Goal: Transaction & Acquisition: Download file/media

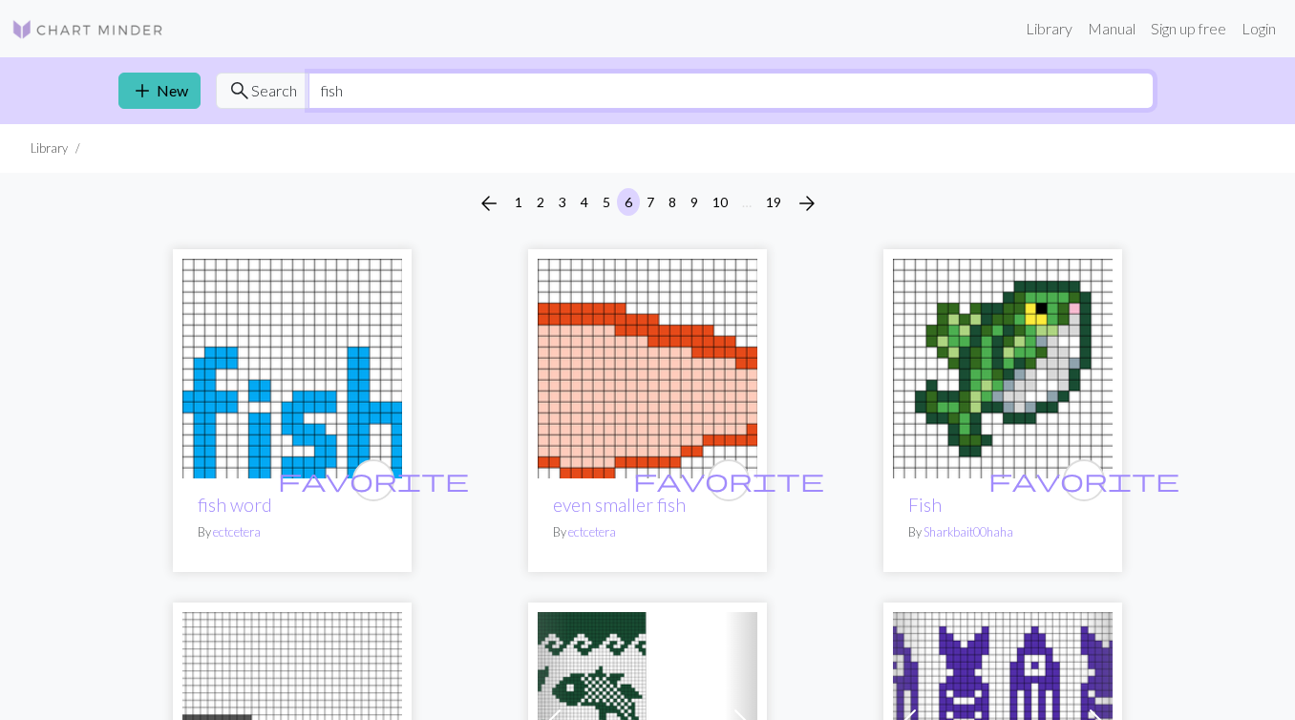
click at [538, 93] on input "fish" at bounding box center [730, 91] width 845 height 36
type input "dog"
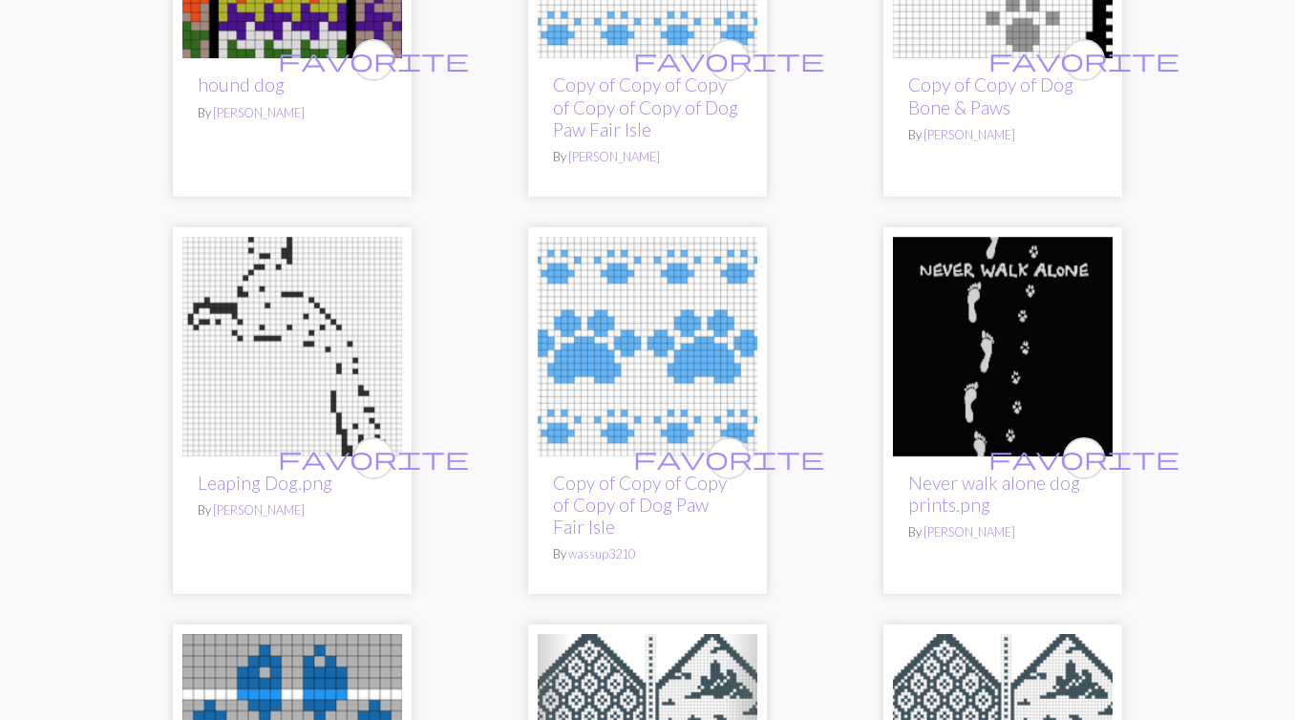
scroll to position [3885, 0]
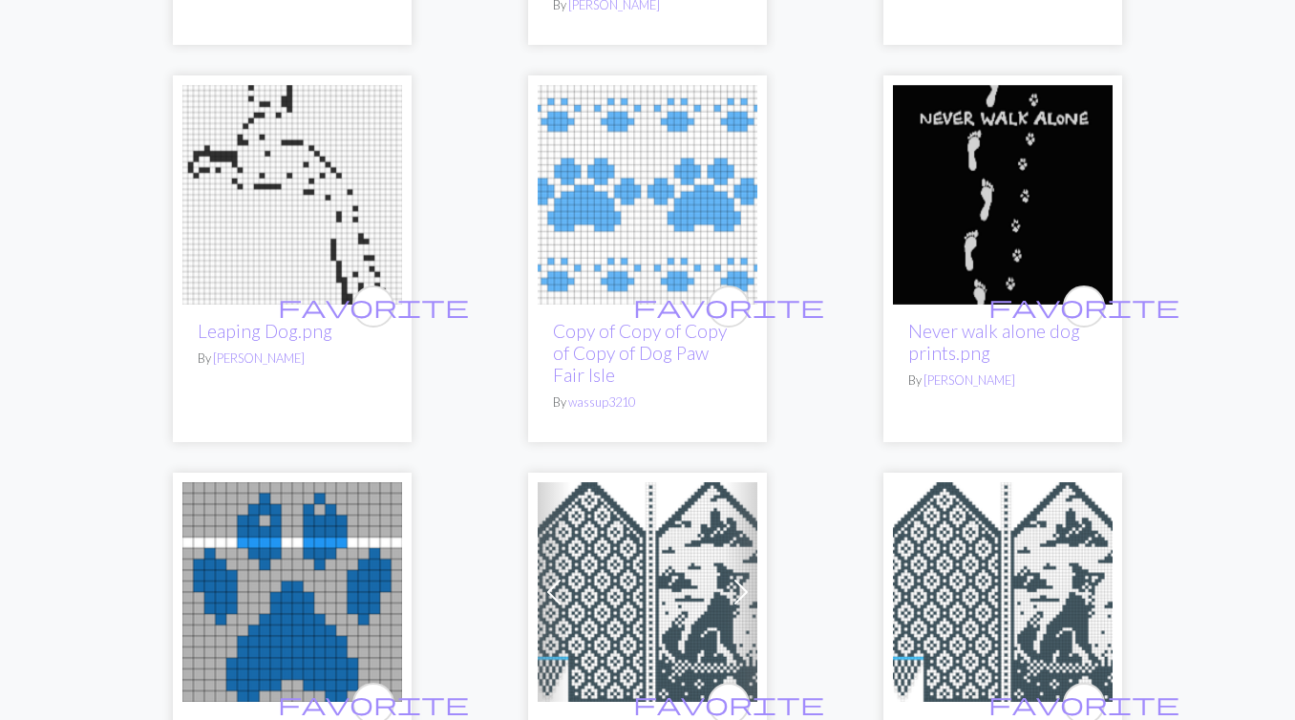
click at [258, 169] on img at bounding box center [292, 195] width 220 height 220
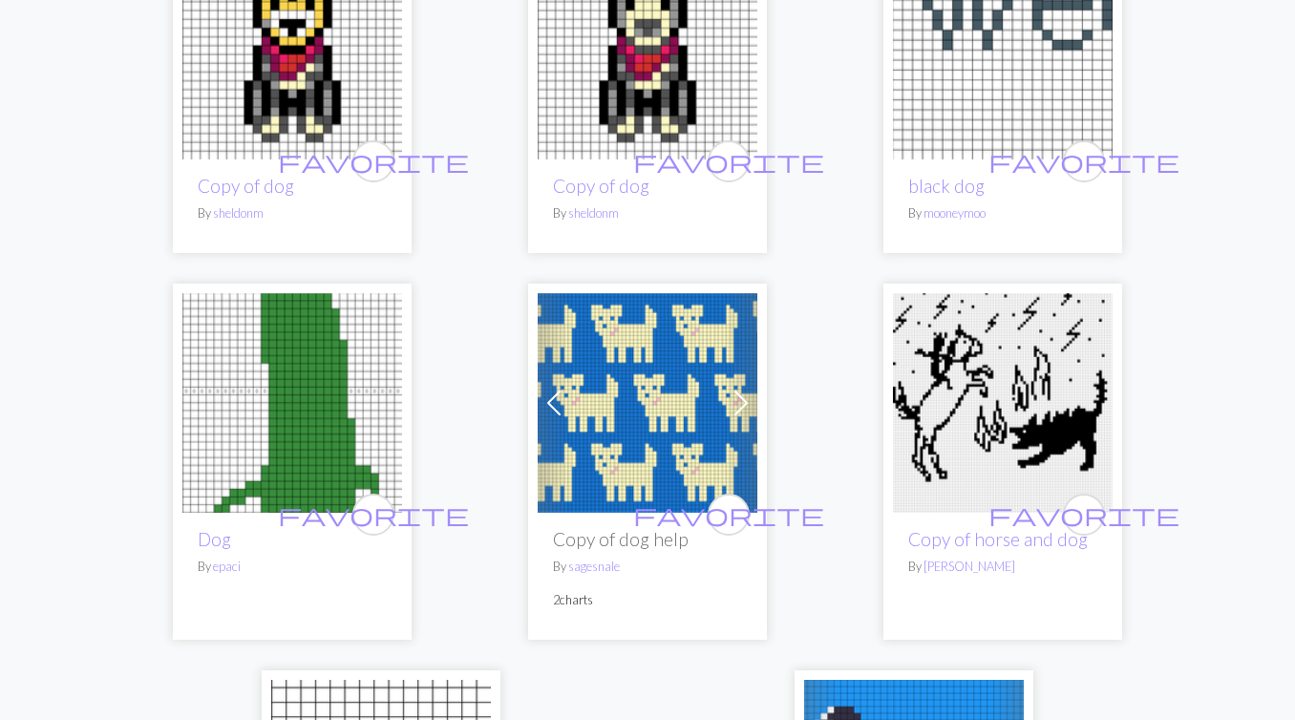
scroll to position [6558, 0]
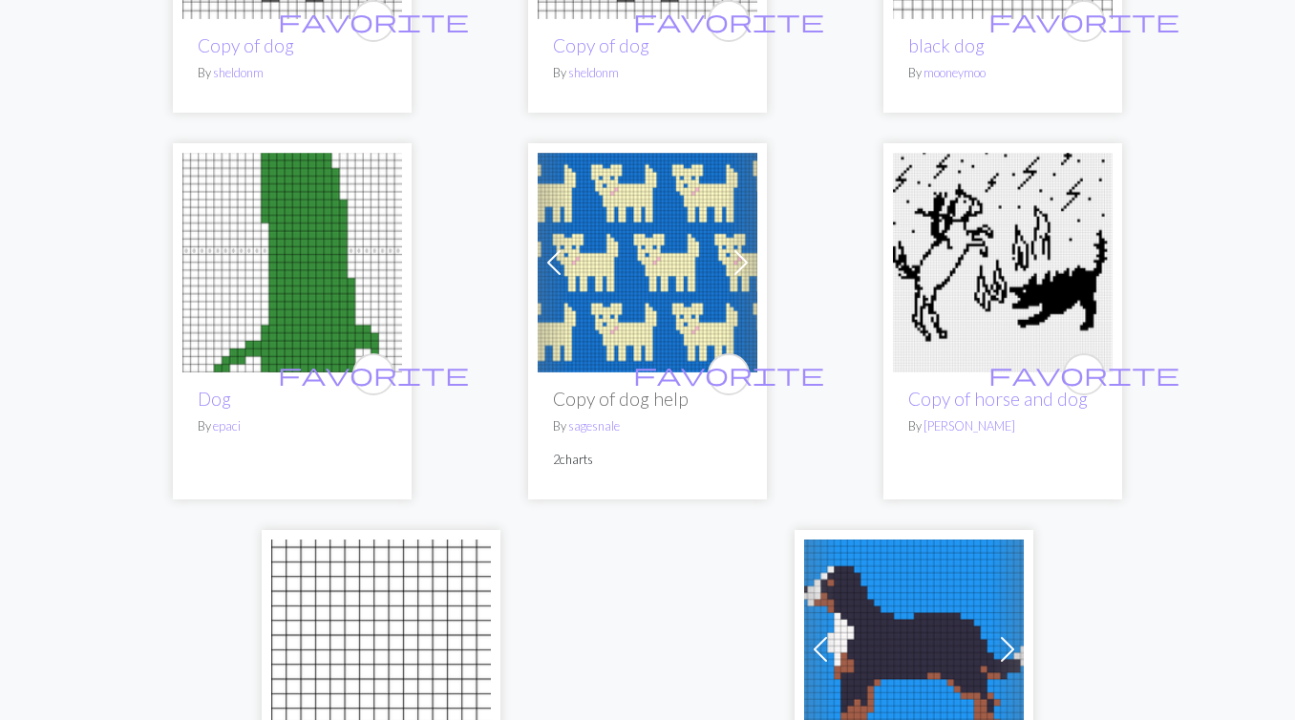
click at [297, 168] on img at bounding box center [292, 263] width 220 height 220
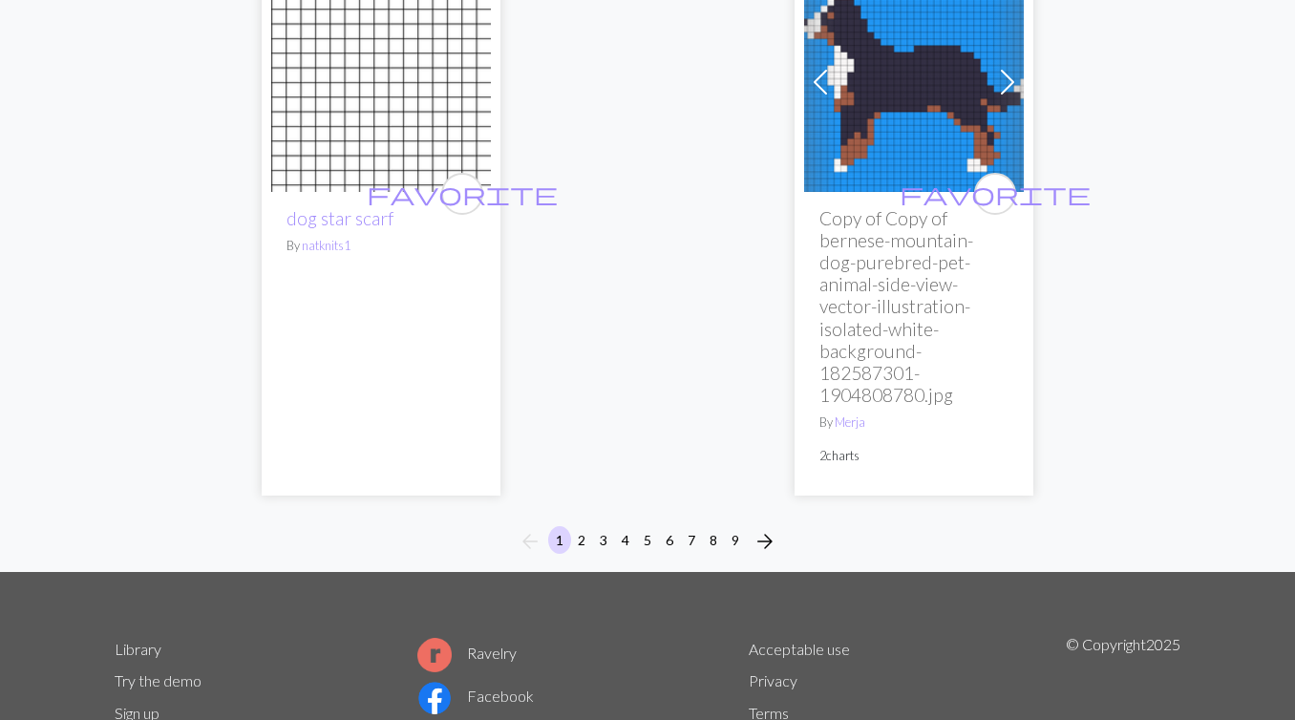
scroll to position [7226, 0]
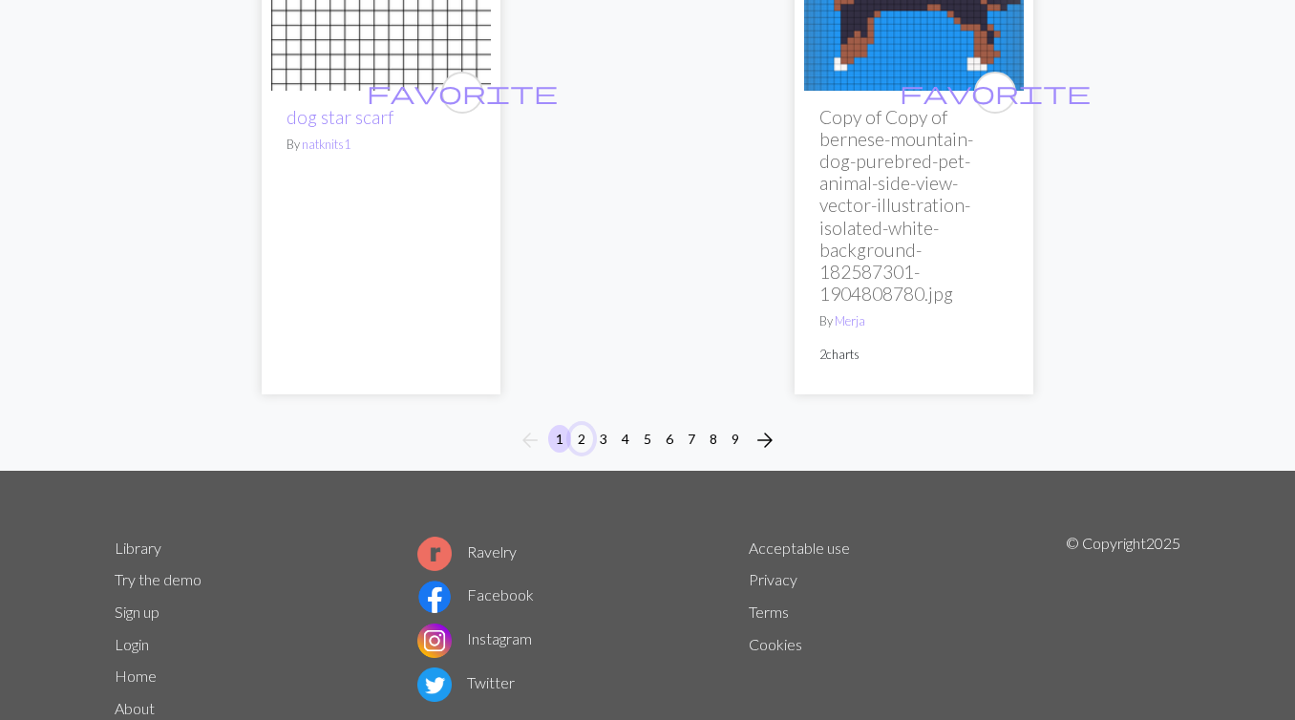
click at [580, 425] on button "2" at bounding box center [581, 439] width 23 height 28
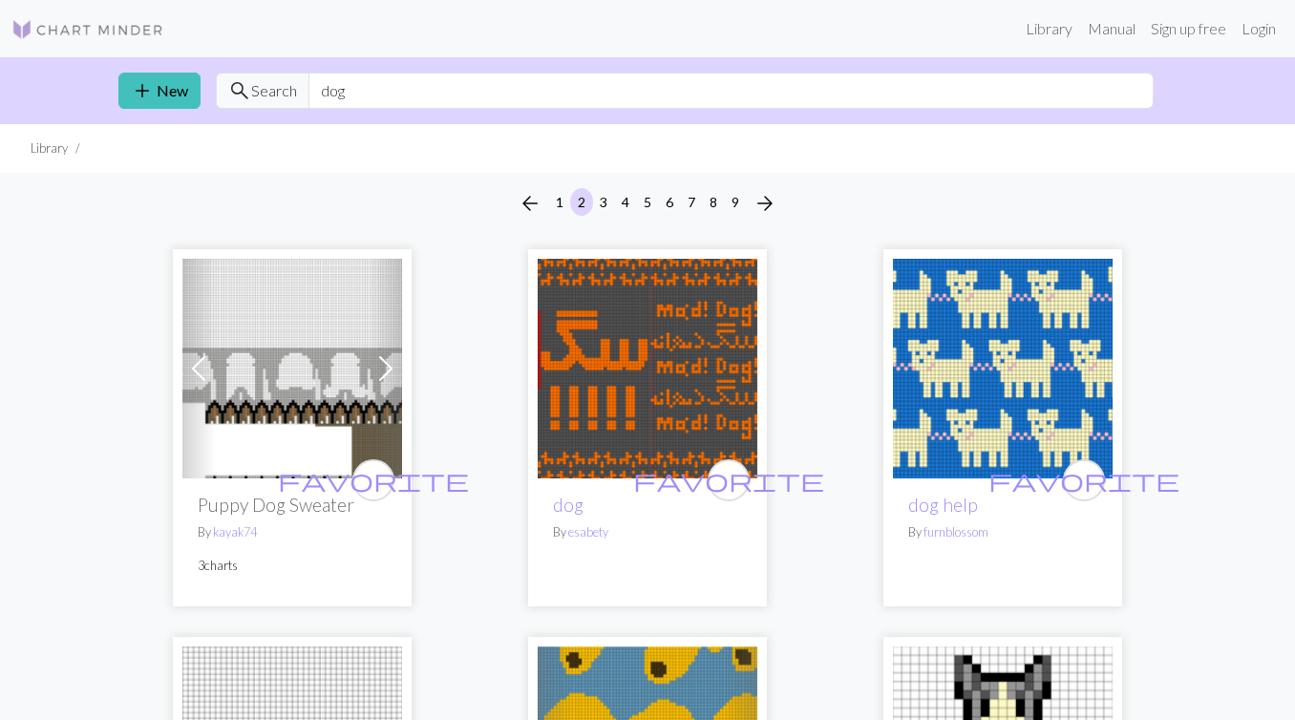
click at [302, 329] on img at bounding box center [292, 369] width 220 height 220
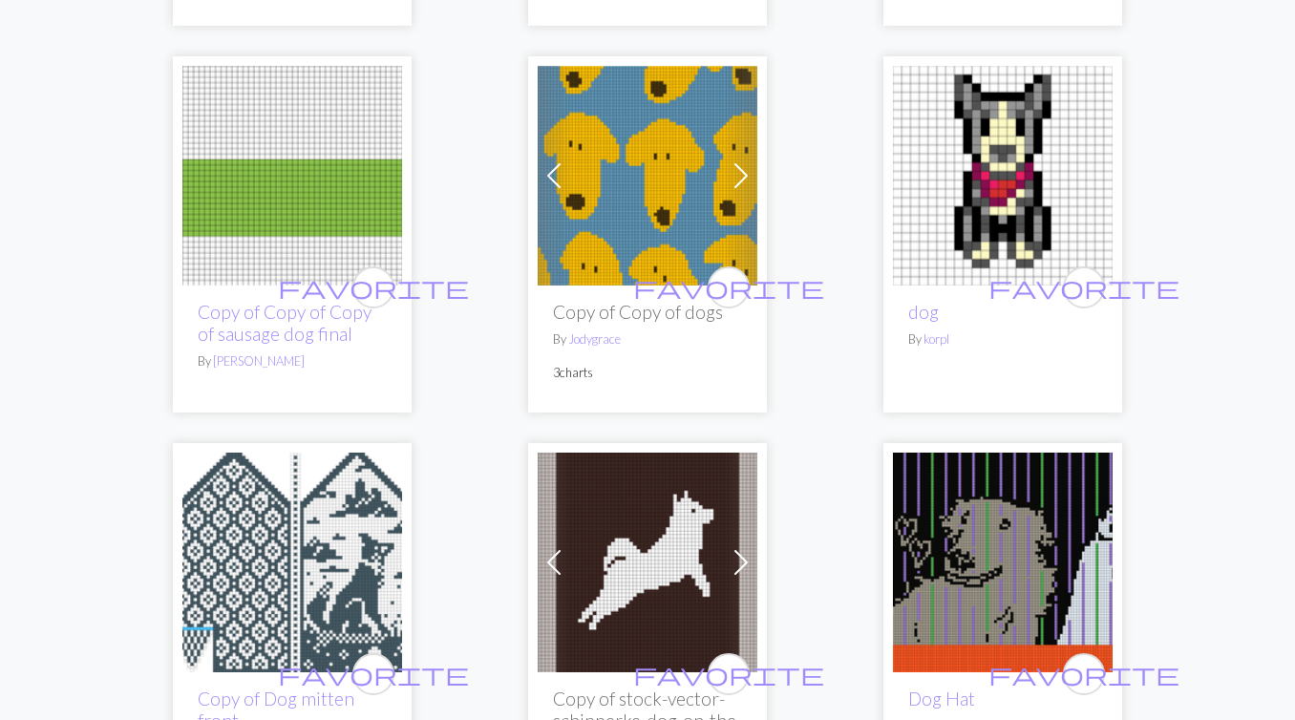
scroll to position [579, 0]
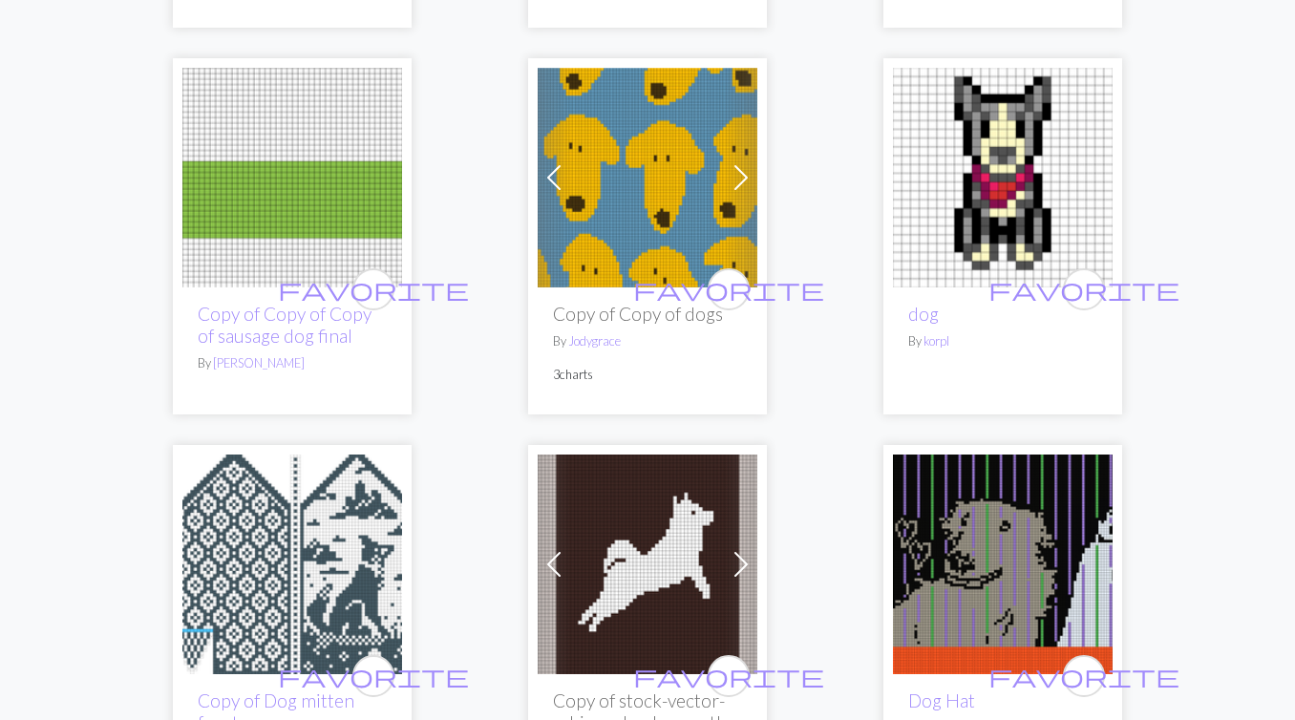
click at [653, 220] on img at bounding box center [648, 178] width 220 height 220
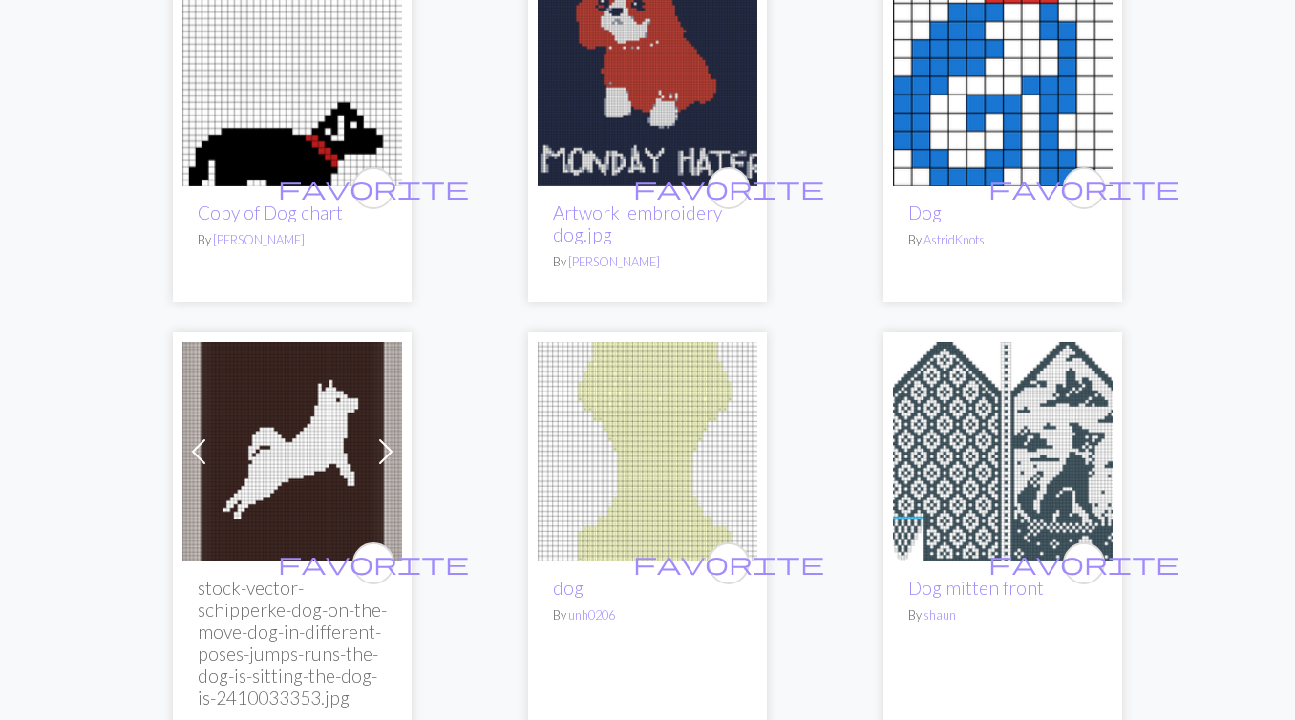
scroll to position [1991, 0]
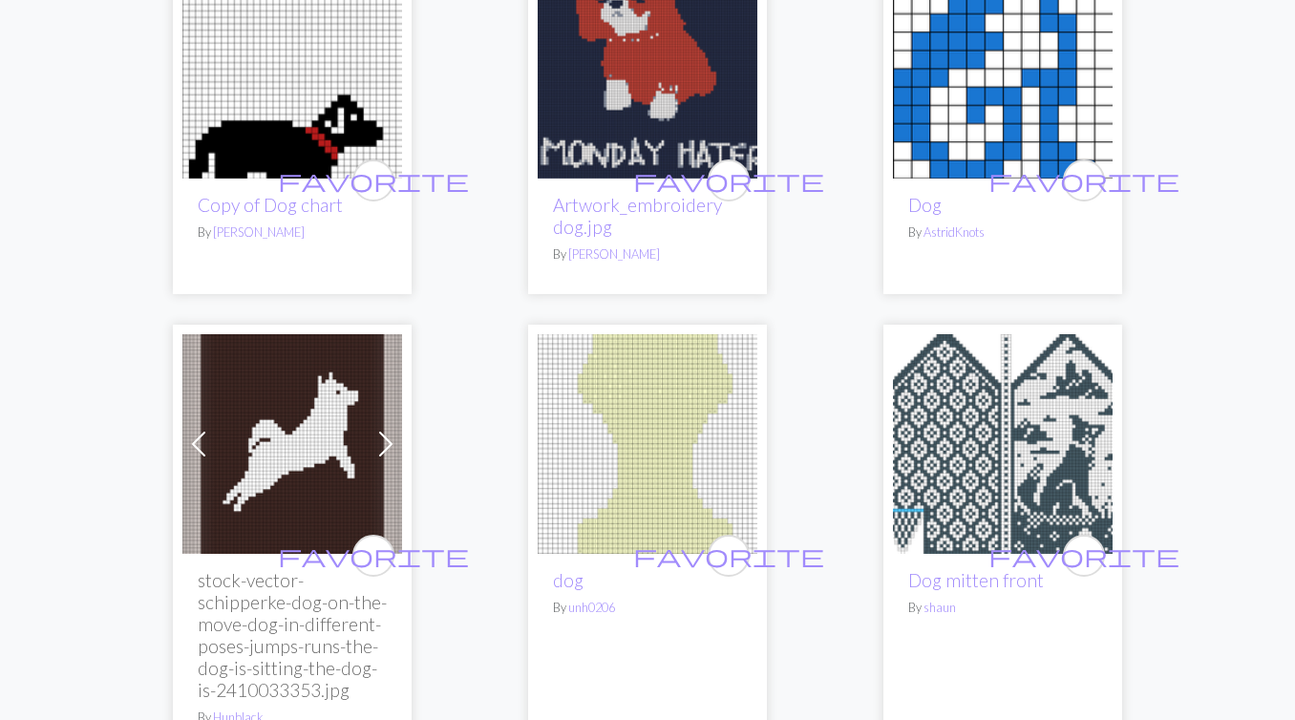
click at [324, 139] on img at bounding box center [292, 69] width 220 height 220
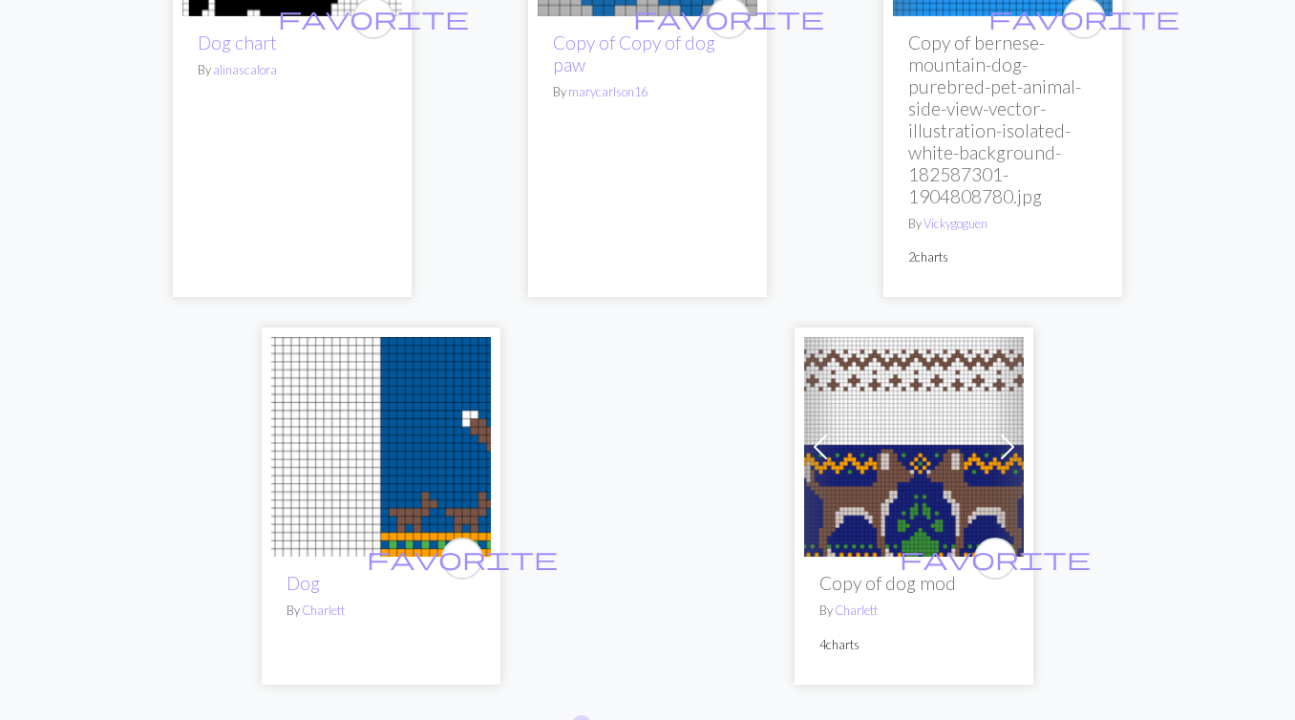
scroll to position [6546, 0]
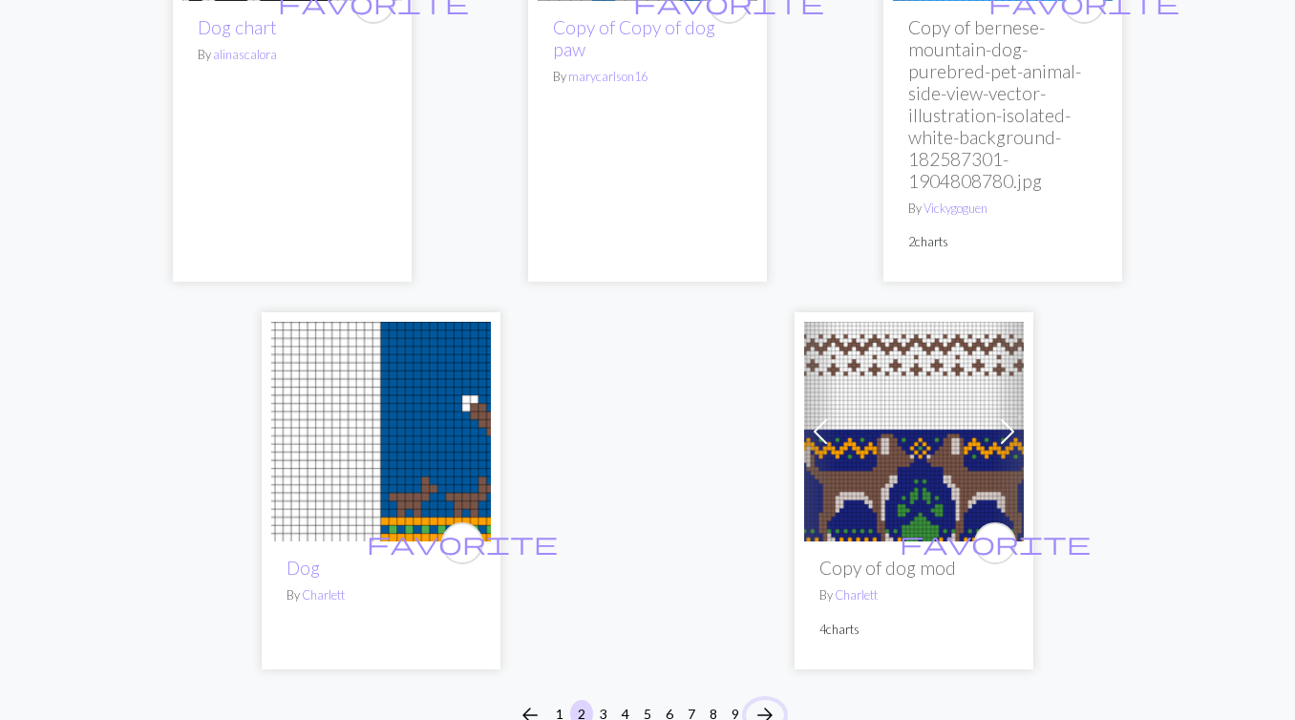
click at [766, 702] on span "arrow_forward" at bounding box center [765, 715] width 23 height 27
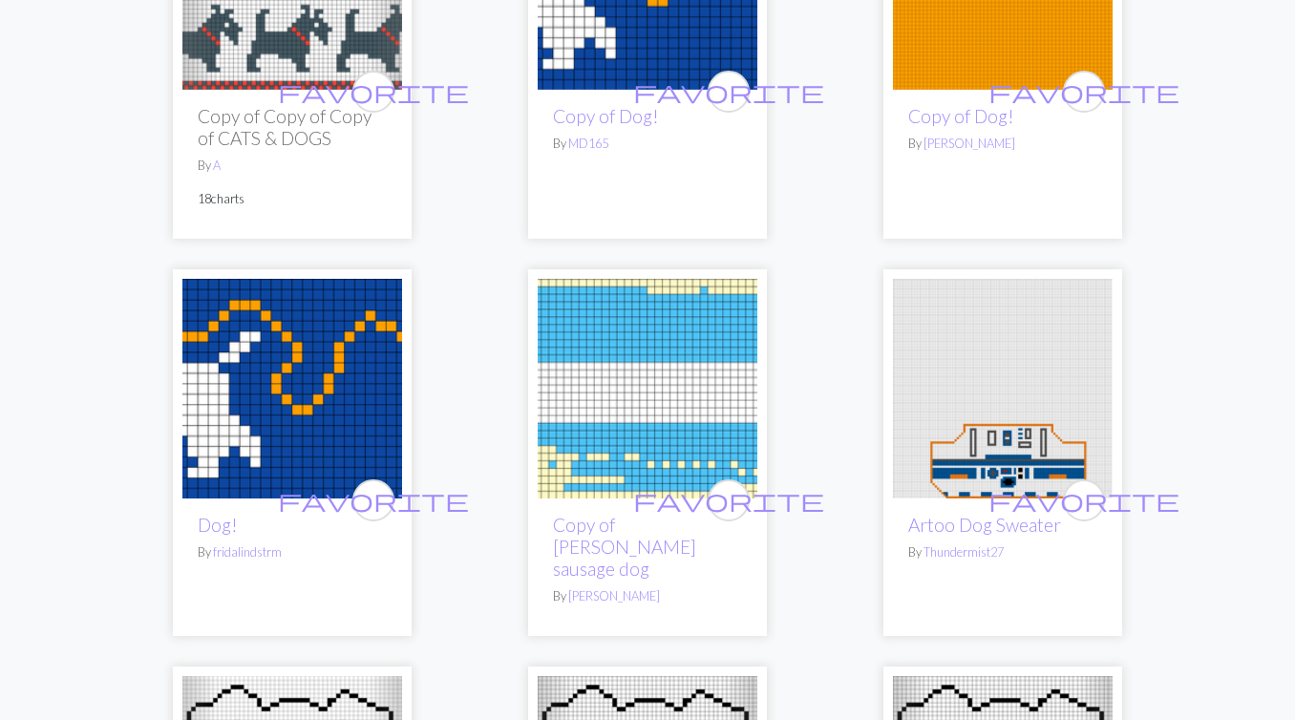
scroll to position [2915, 0]
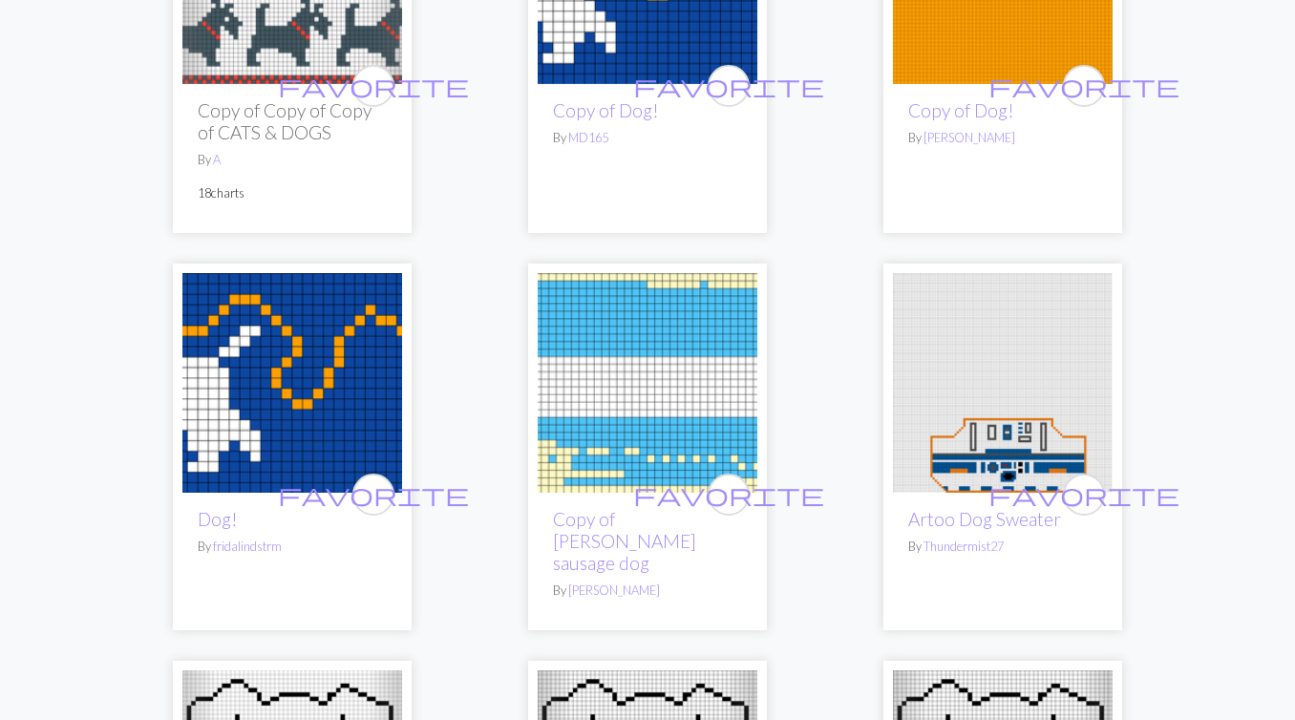
click at [314, 403] on img at bounding box center [292, 383] width 220 height 220
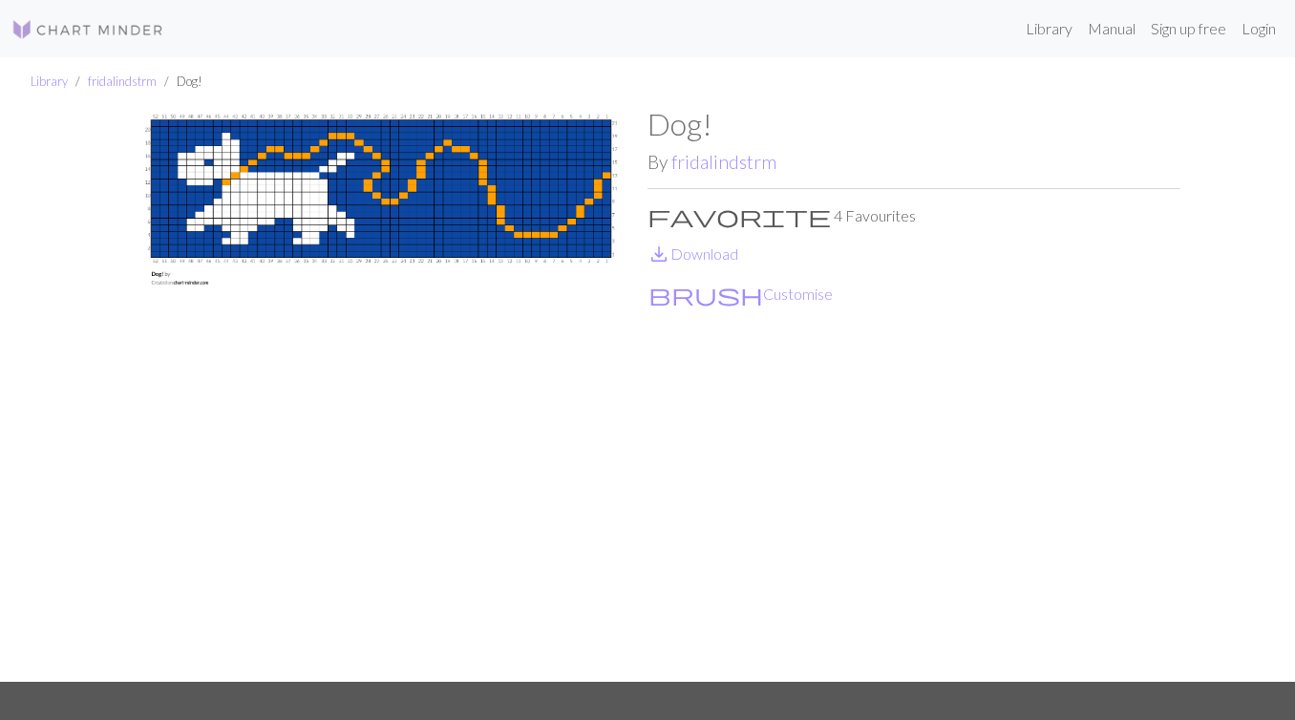
click at [702, 241] on div "Dog! By fridalindstrm favorite 4 Favourites save_alt Download brush Customise" at bounding box center [914, 394] width 533 height 576
click at [700, 254] on link "save_alt Download" at bounding box center [693, 254] width 91 height 18
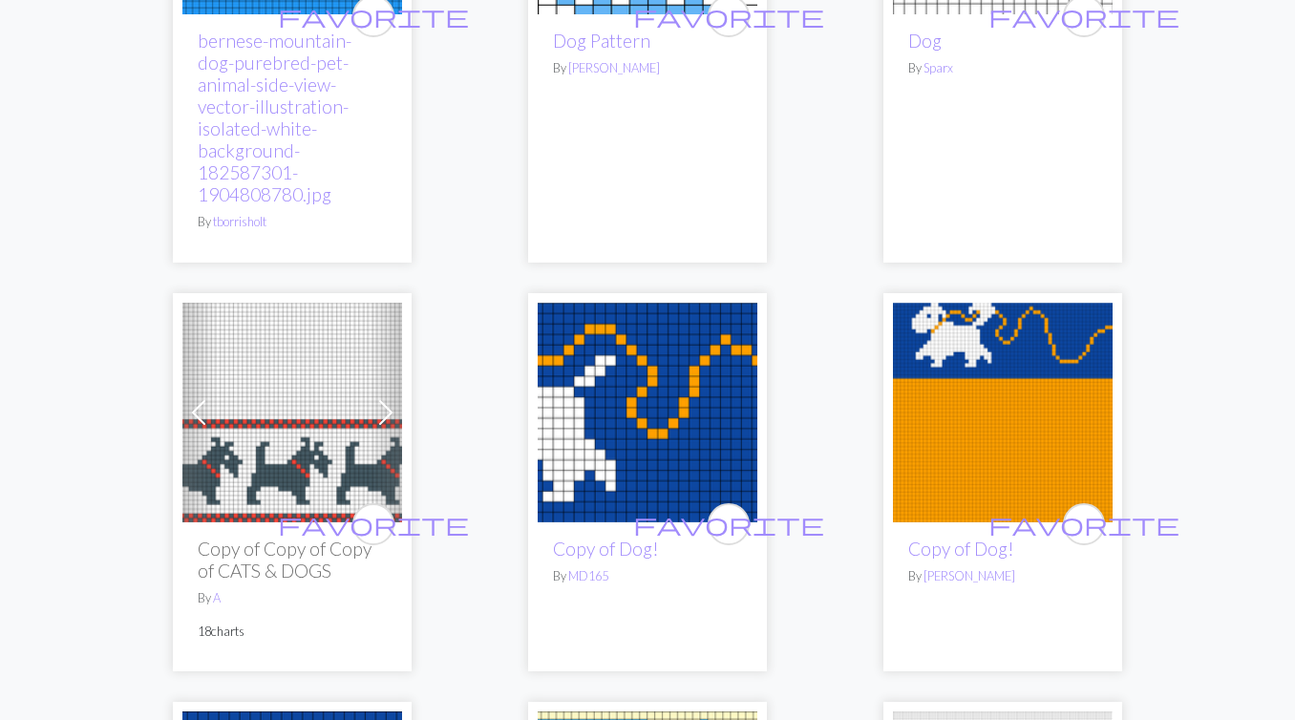
scroll to position [2485, 0]
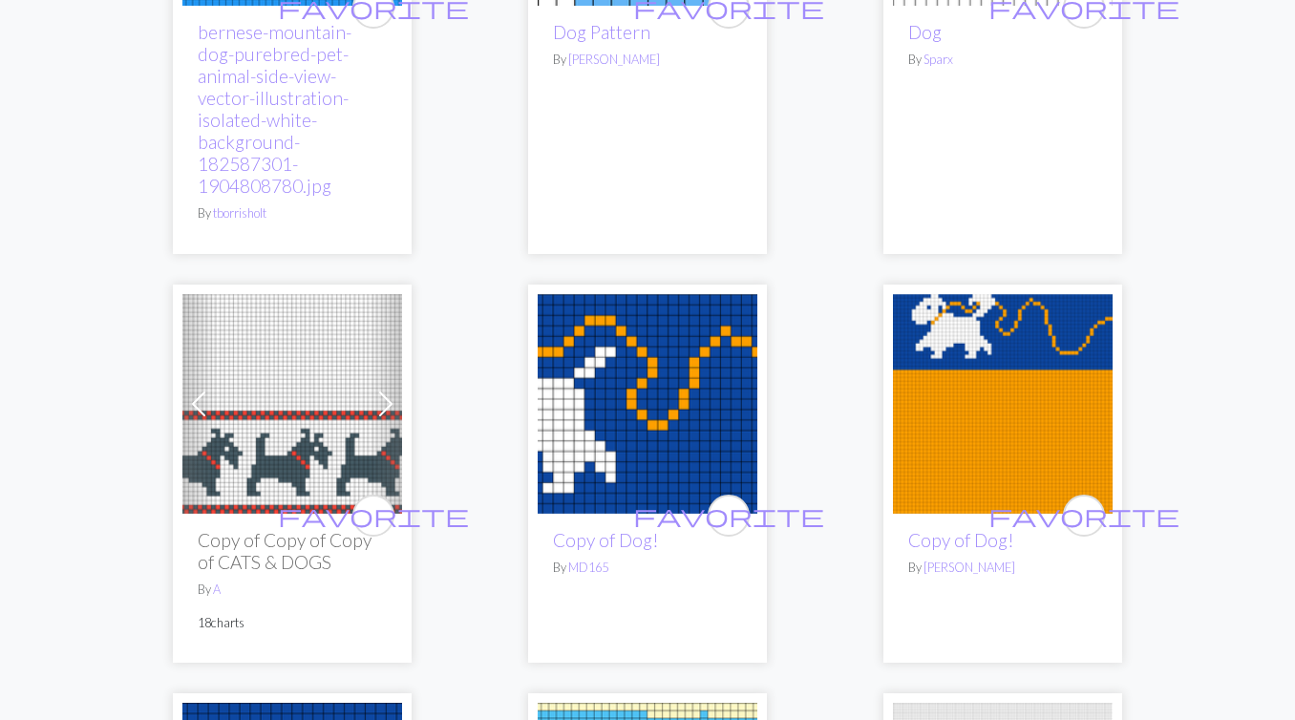
click at [972, 452] on img at bounding box center [1003, 404] width 220 height 220
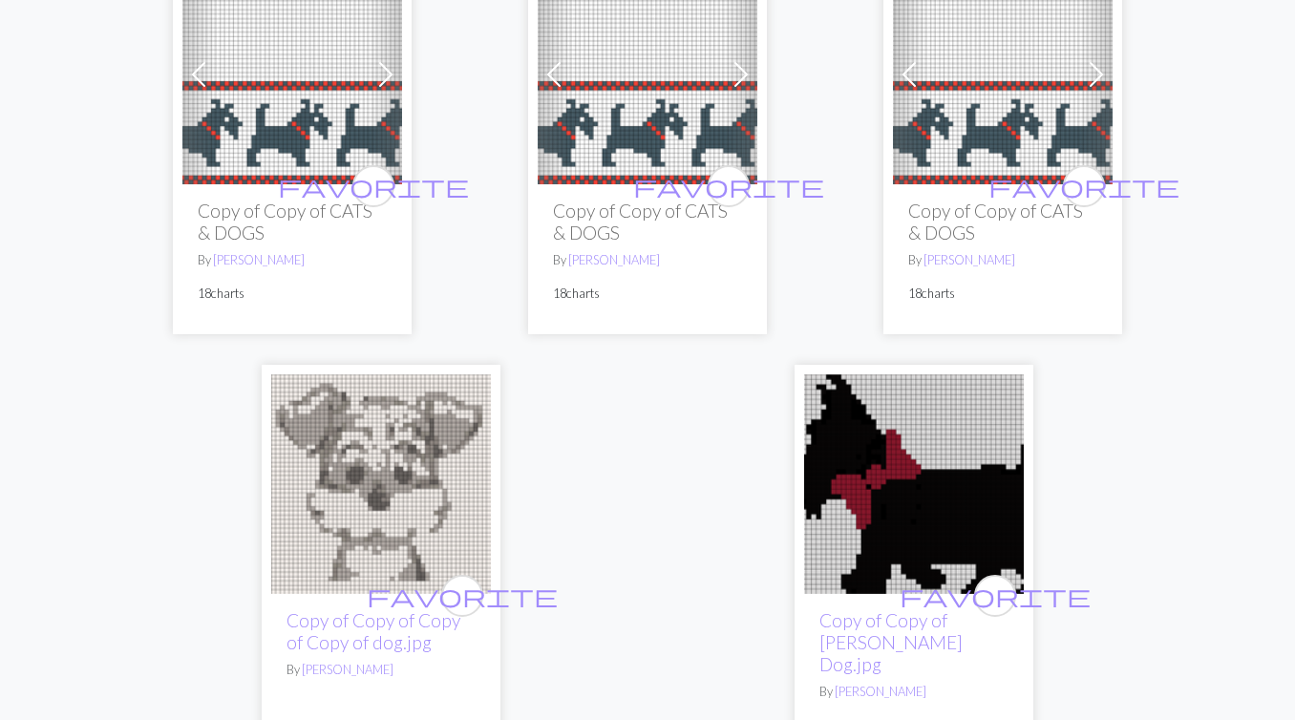
scroll to position [6468, 0]
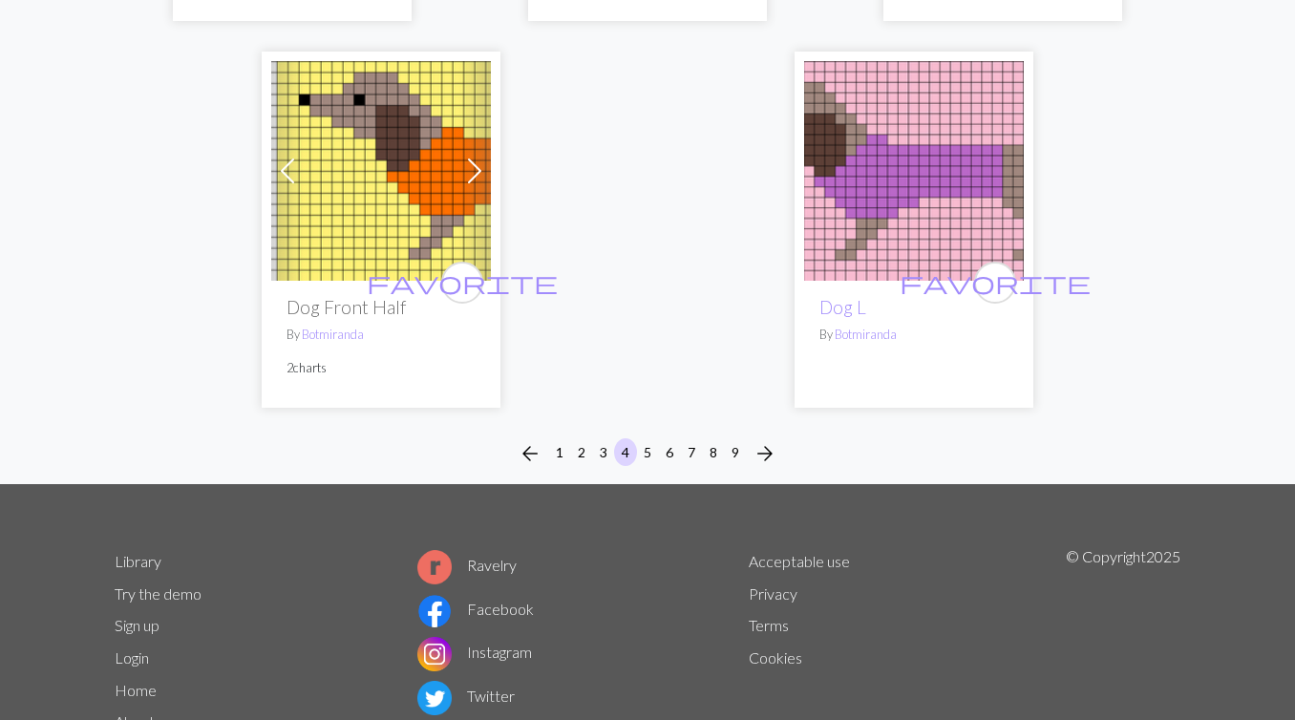
scroll to position [6447, 0]
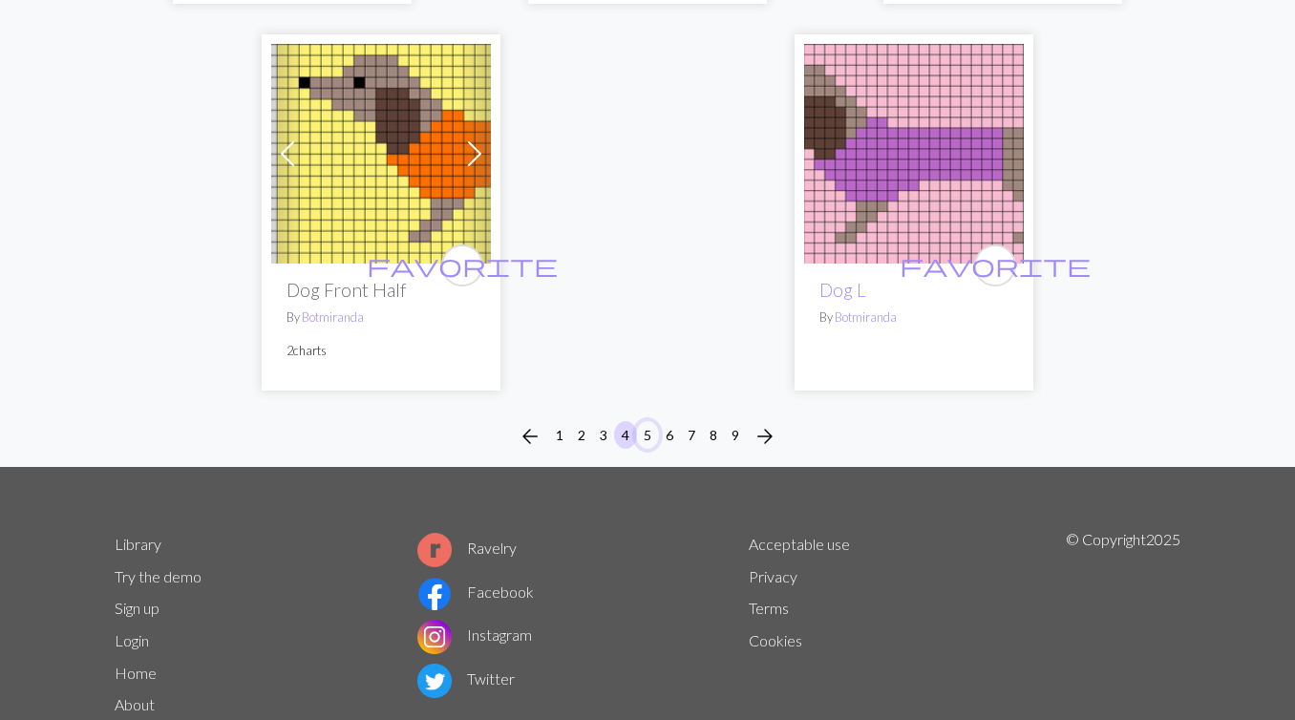
click at [647, 421] on button "5" at bounding box center [647, 435] width 23 height 28
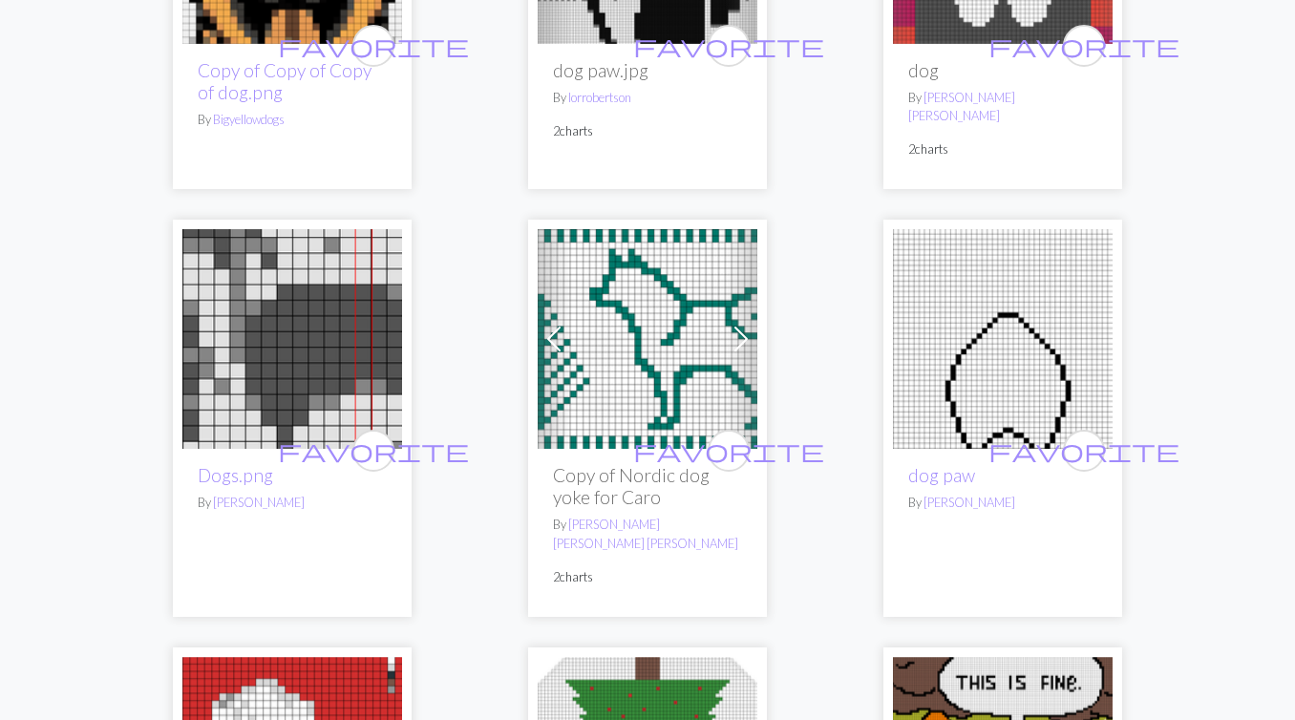
scroll to position [1276, 0]
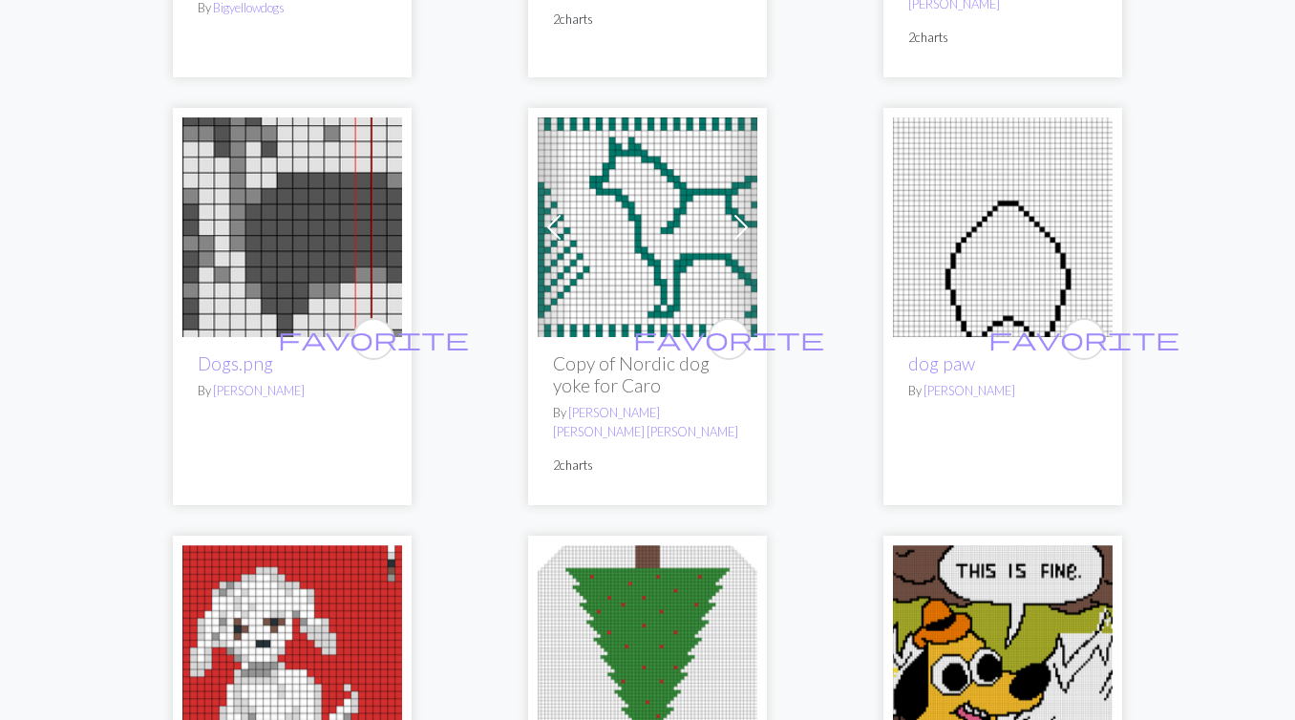
click at [325, 167] on img at bounding box center [292, 227] width 220 height 220
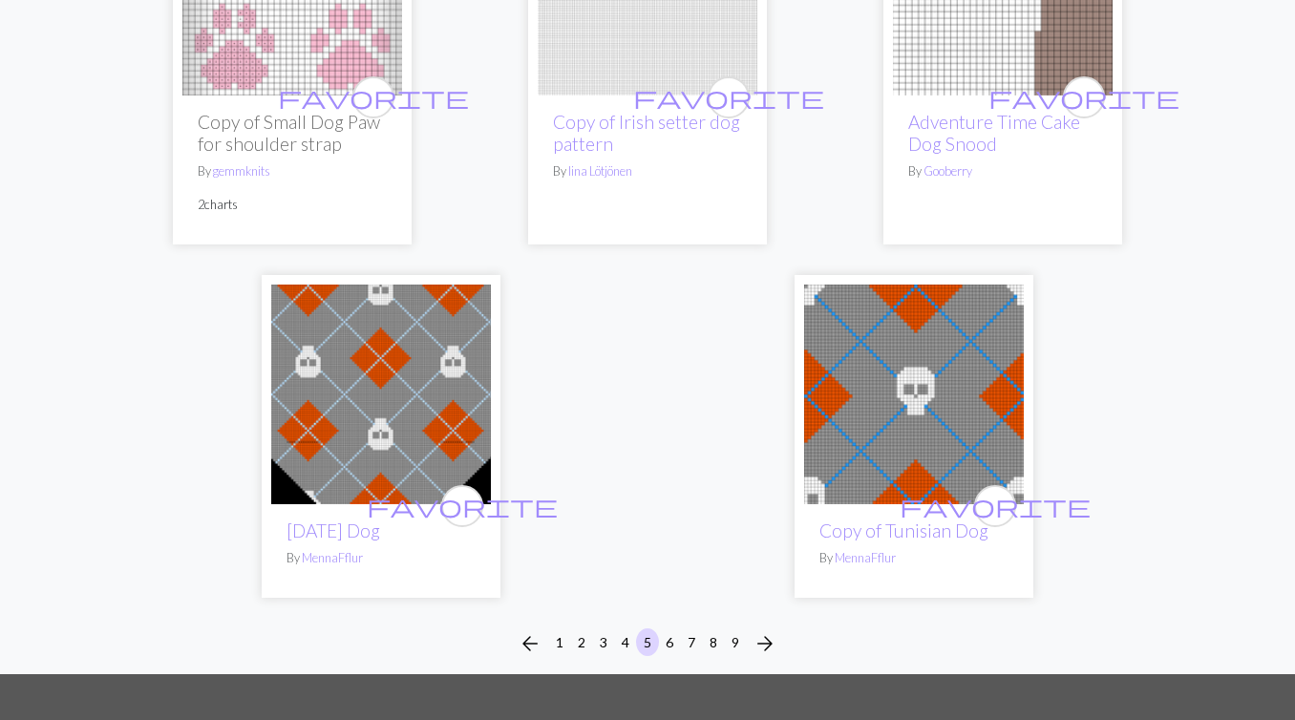
scroll to position [6443, 0]
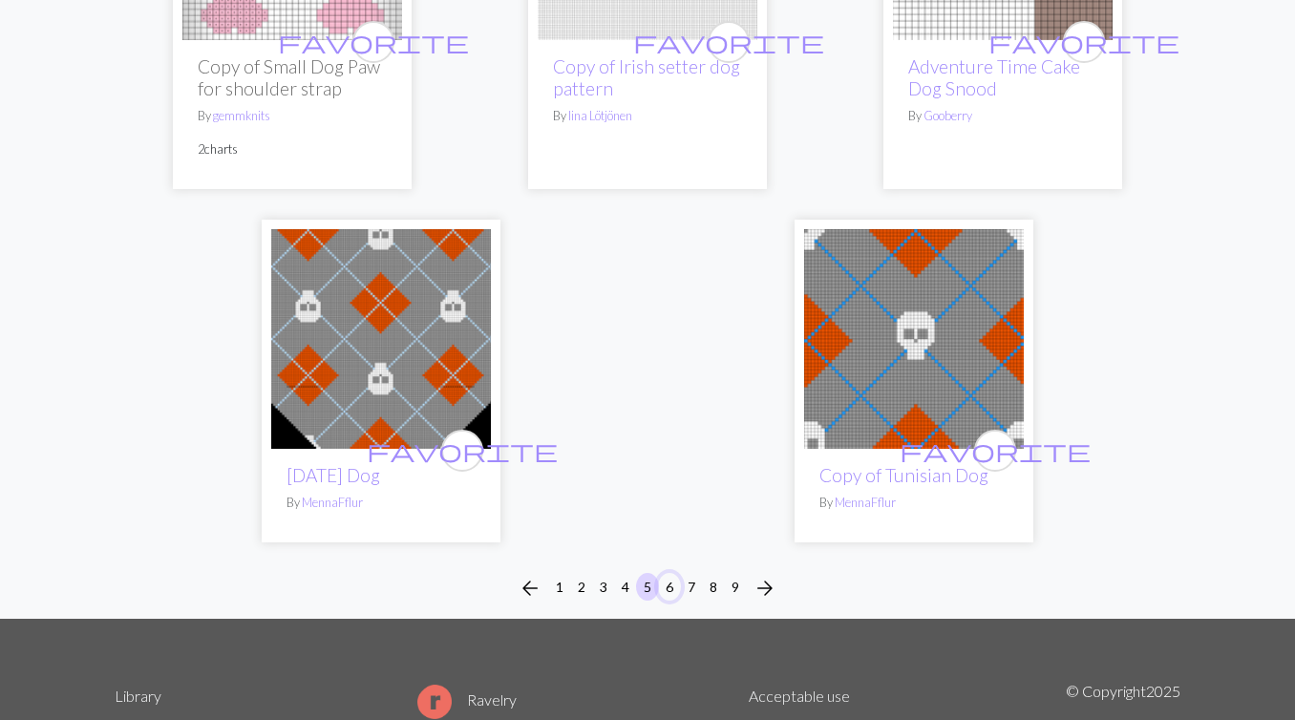
click at [668, 573] on button "6" at bounding box center [669, 587] width 23 height 28
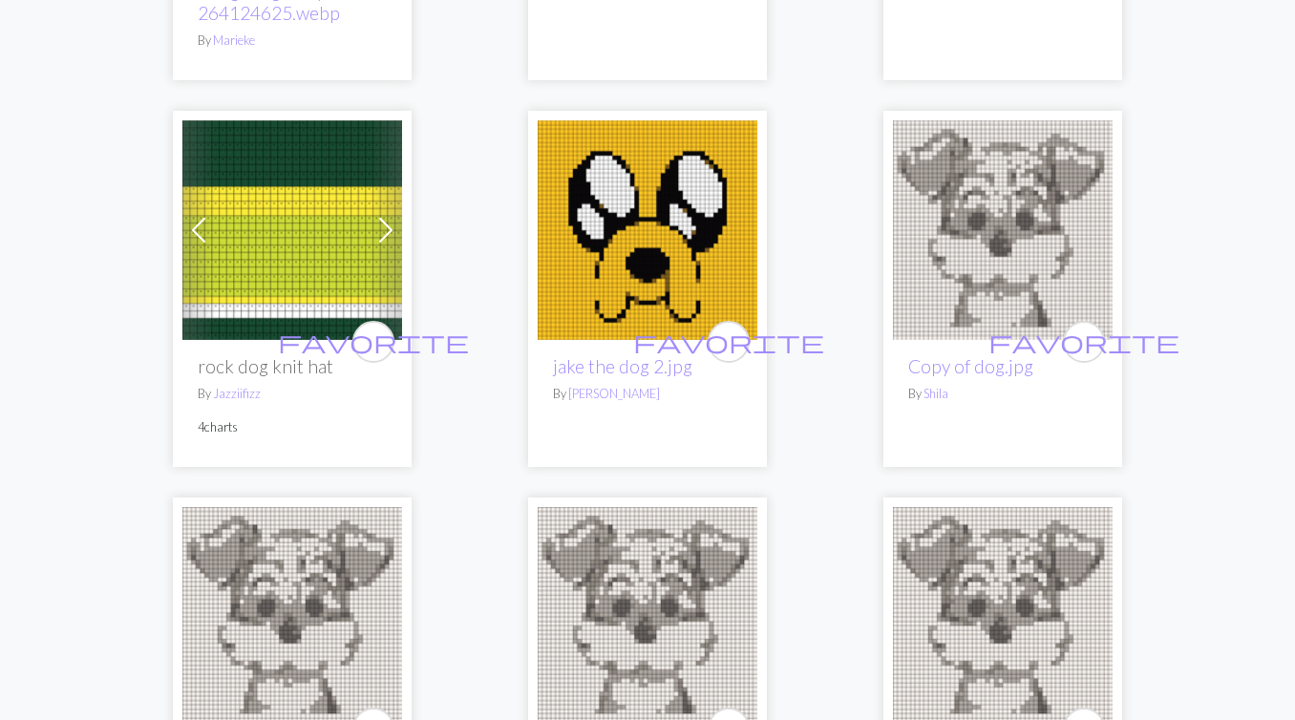
scroll to position [2945, 0]
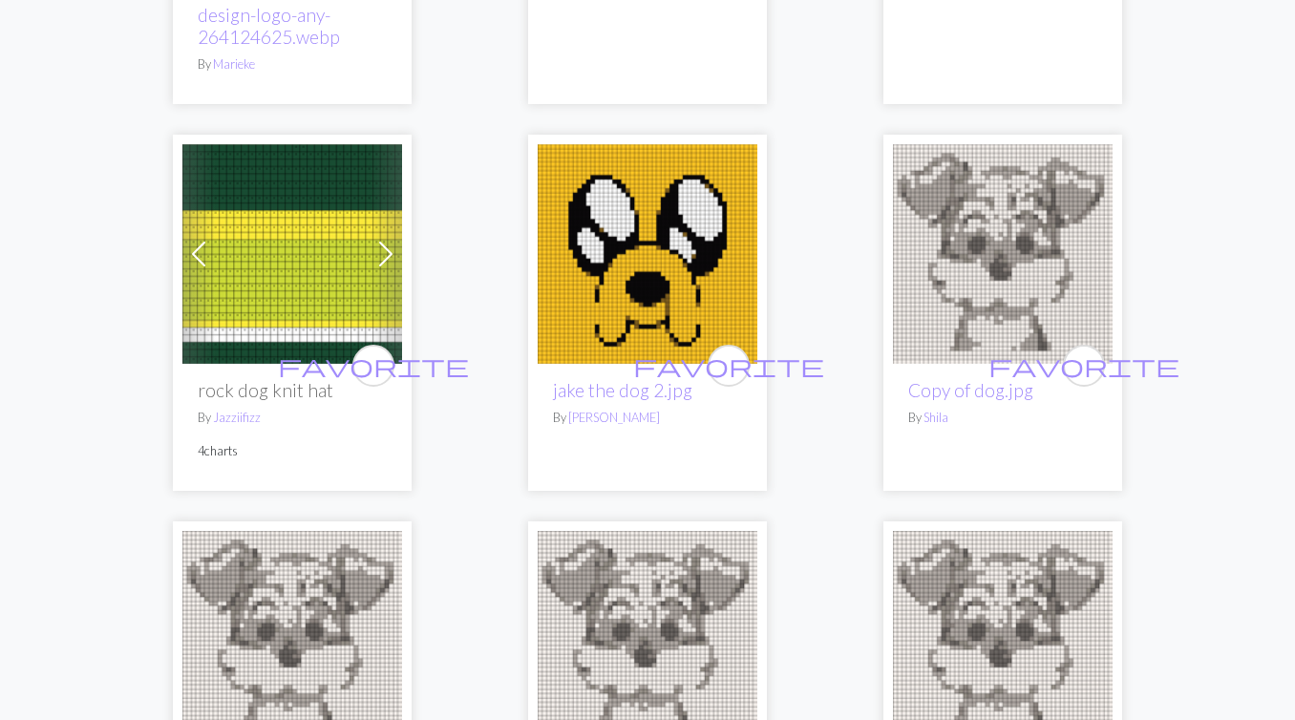
click at [284, 289] on img at bounding box center [292, 254] width 220 height 220
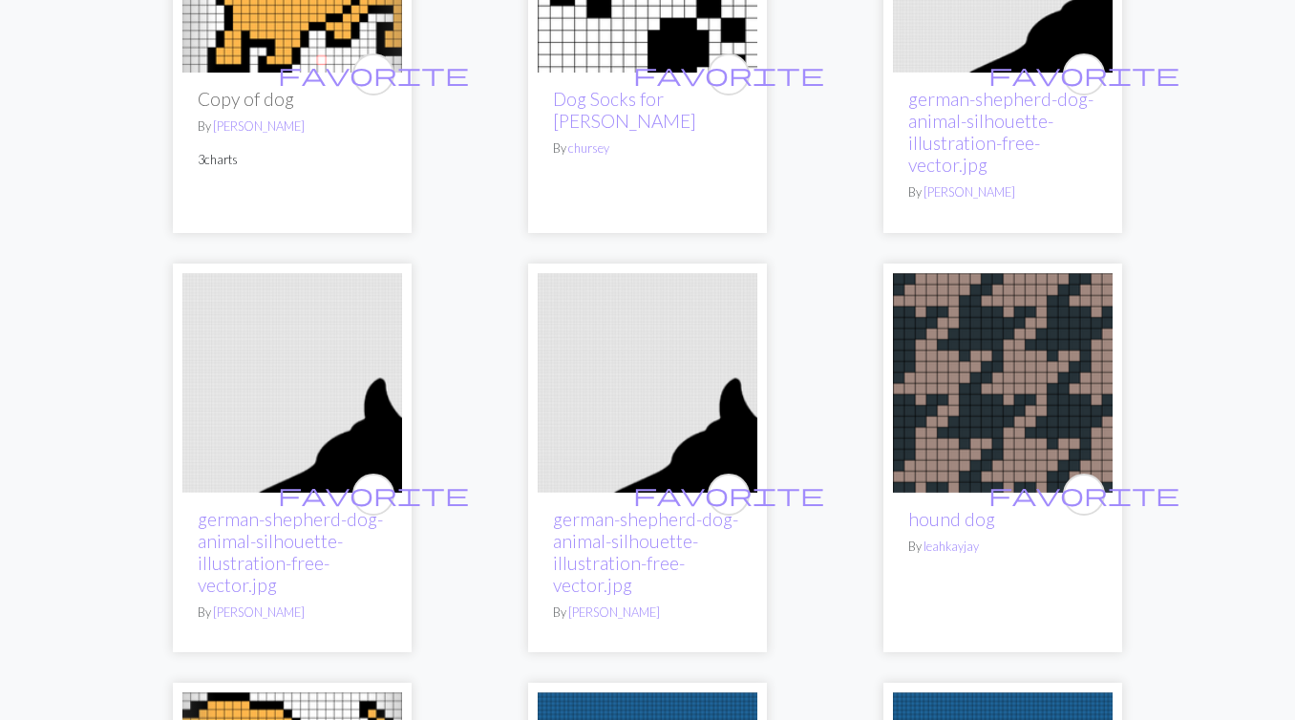
scroll to position [4775, 0]
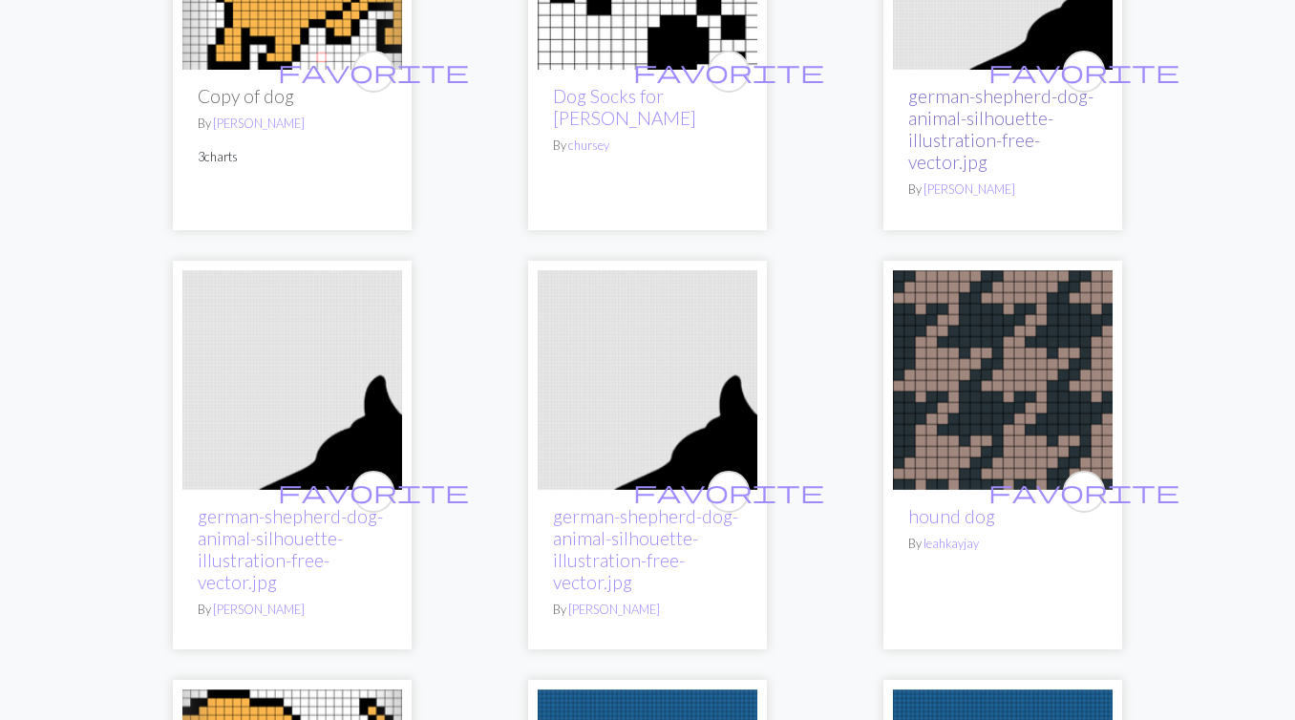
click at [952, 85] on link "german-shepherd-dog-animal-silhouette-illustration-free-vector.jpg" at bounding box center [1000, 129] width 185 height 88
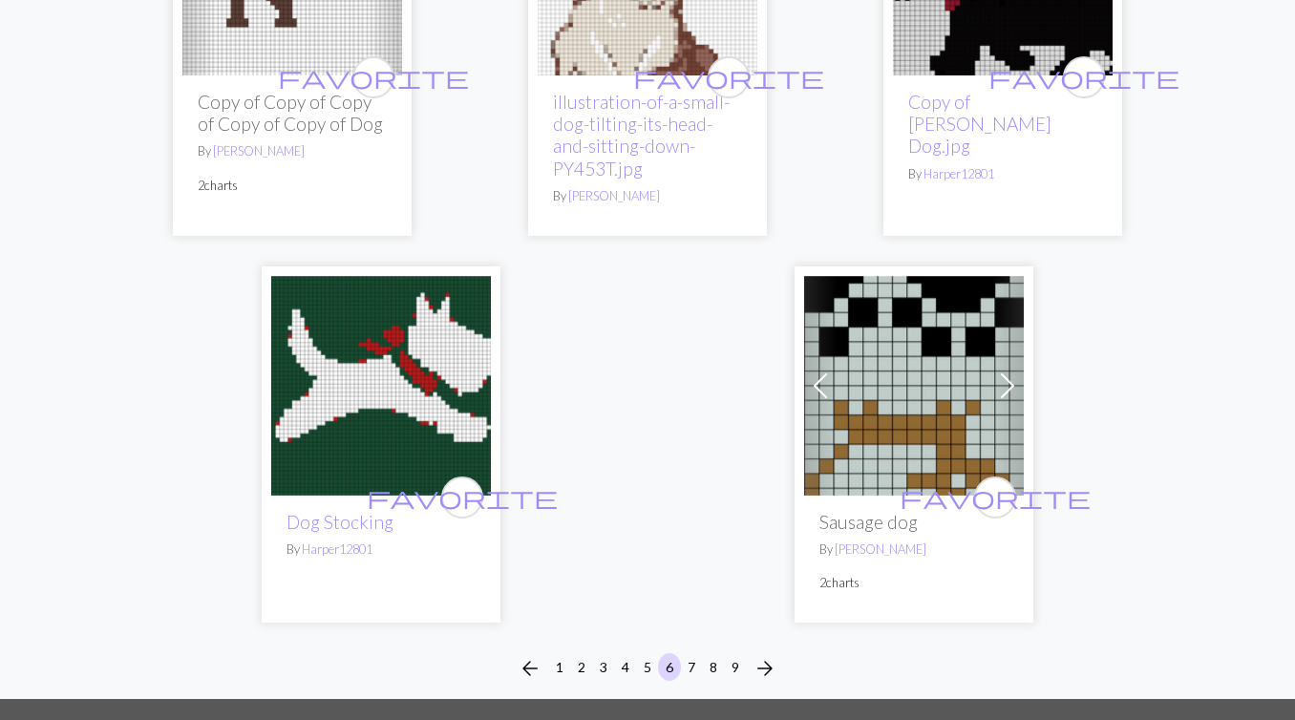
scroll to position [6390, 0]
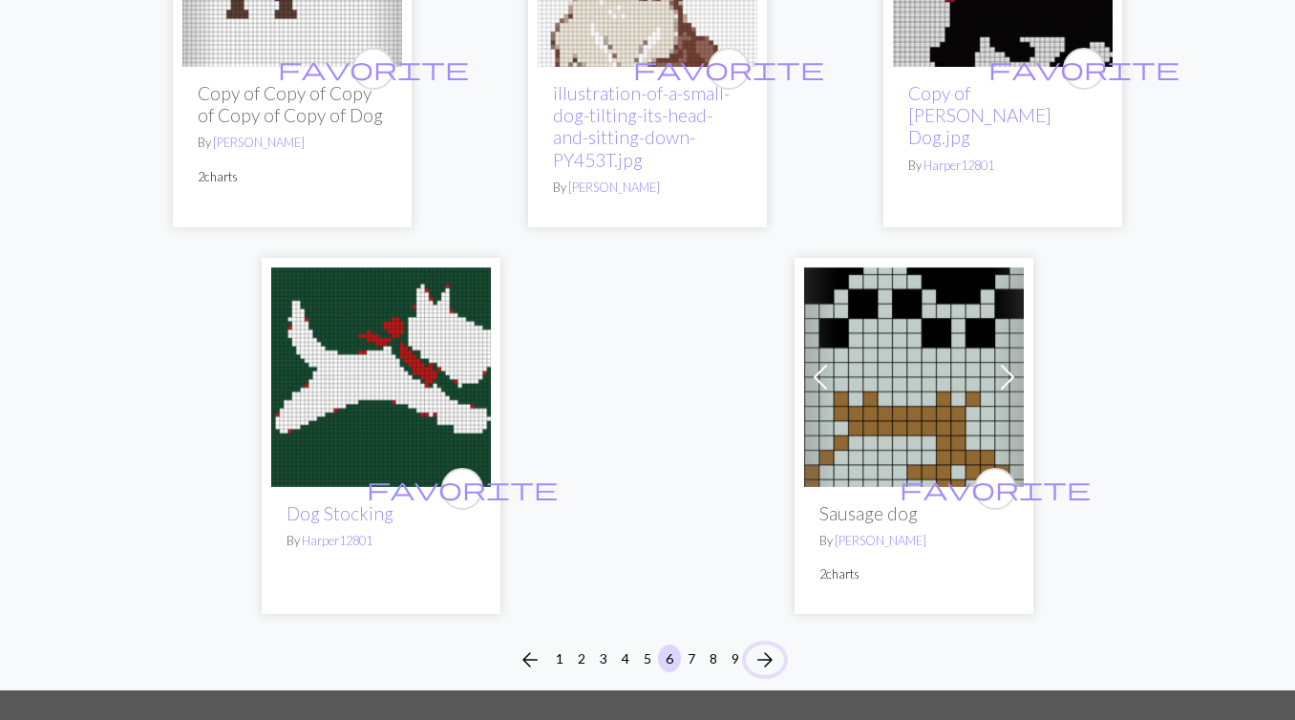
click at [759, 647] on span "arrow_forward" at bounding box center [765, 660] width 23 height 27
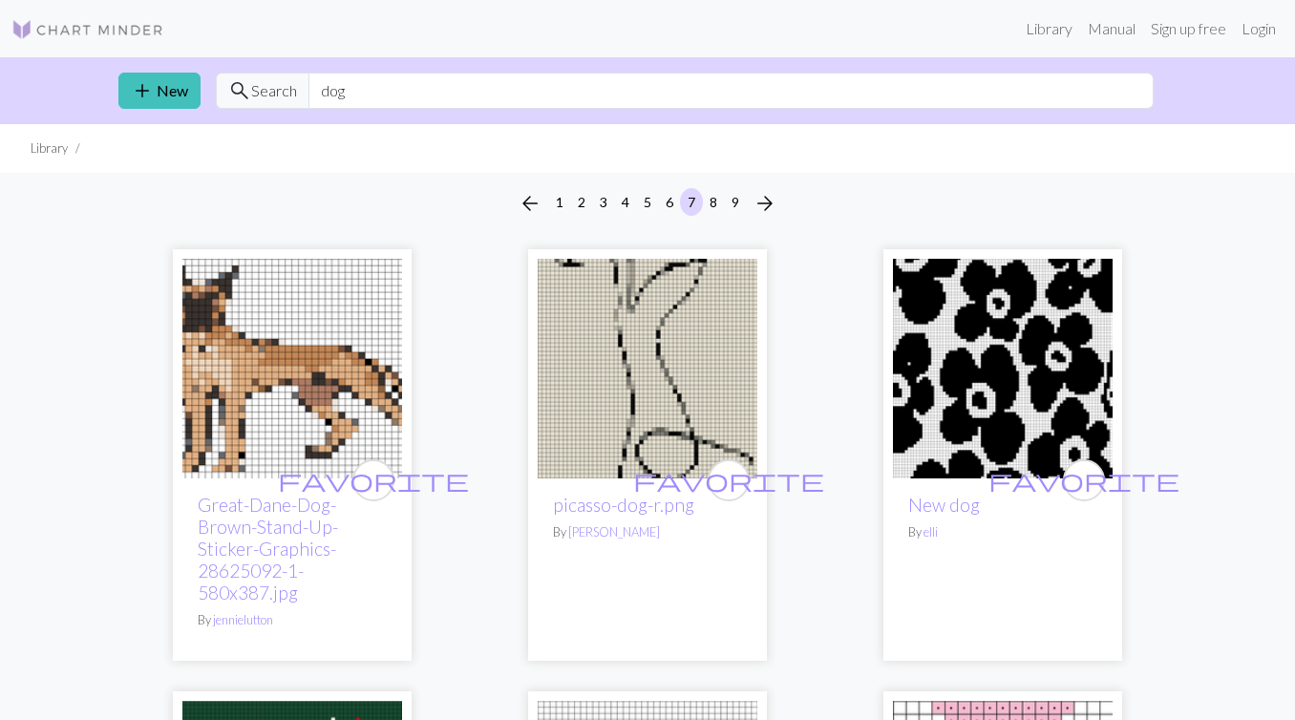
click at [281, 393] on img at bounding box center [292, 369] width 220 height 220
click at [596, 361] on img at bounding box center [648, 369] width 220 height 220
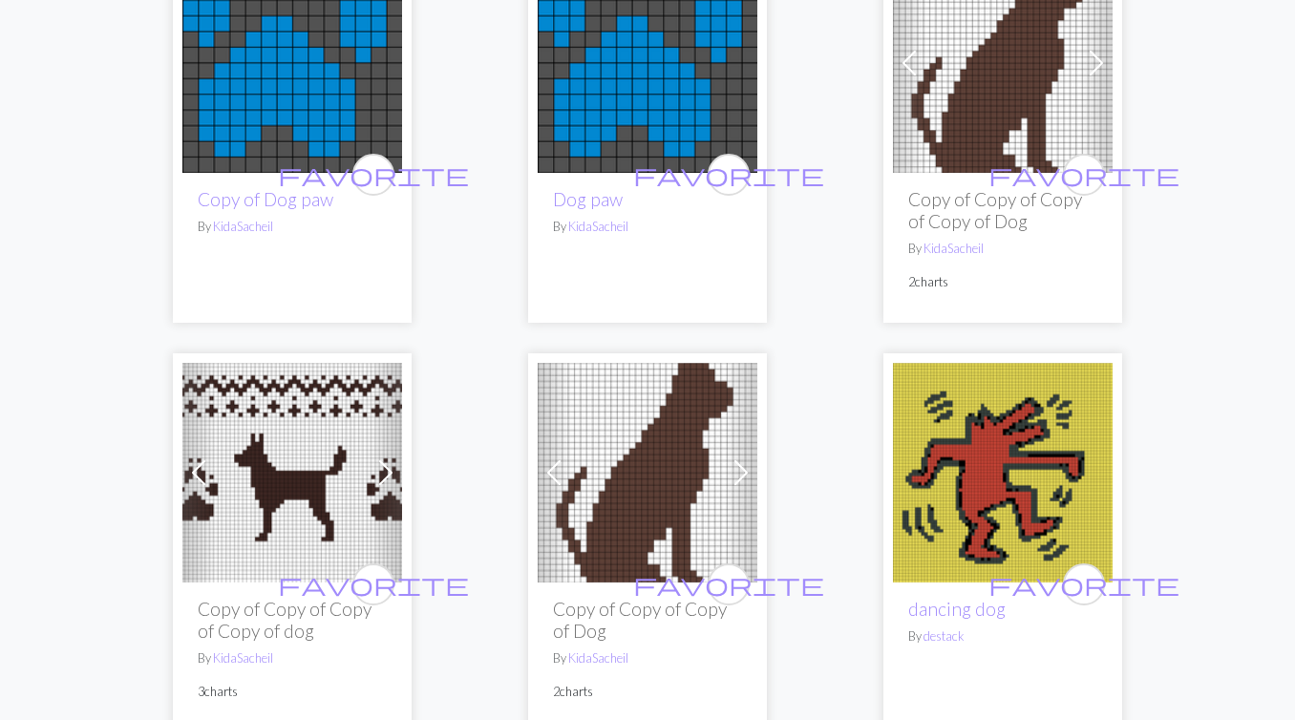
scroll to position [1535, 0]
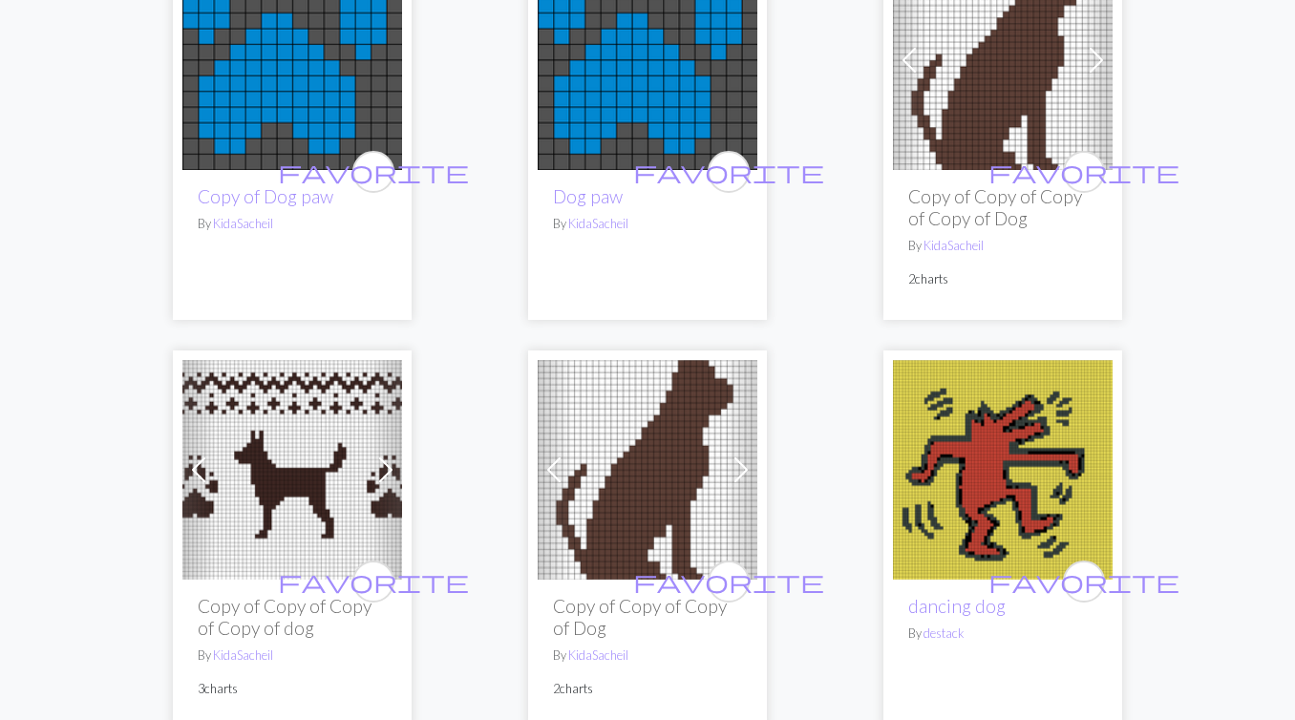
click at [641, 482] on img at bounding box center [648, 470] width 220 height 220
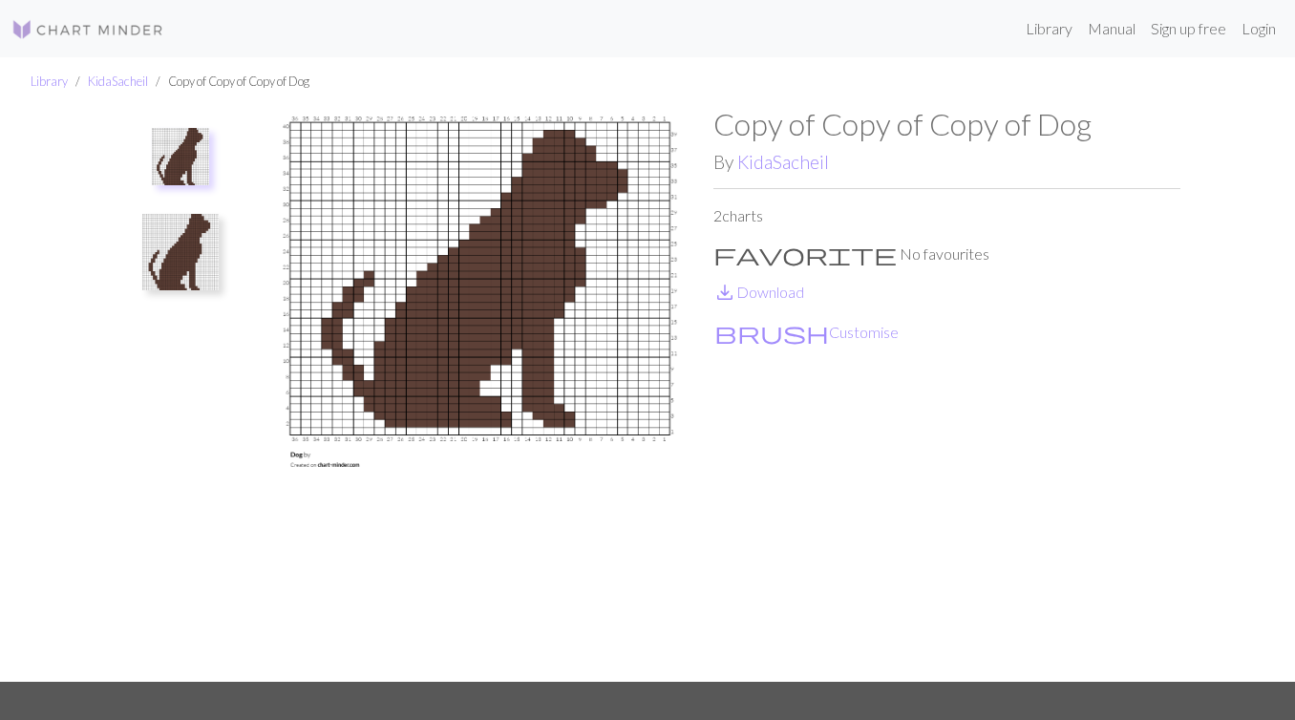
click at [191, 267] on img at bounding box center [180, 252] width 76 height 76
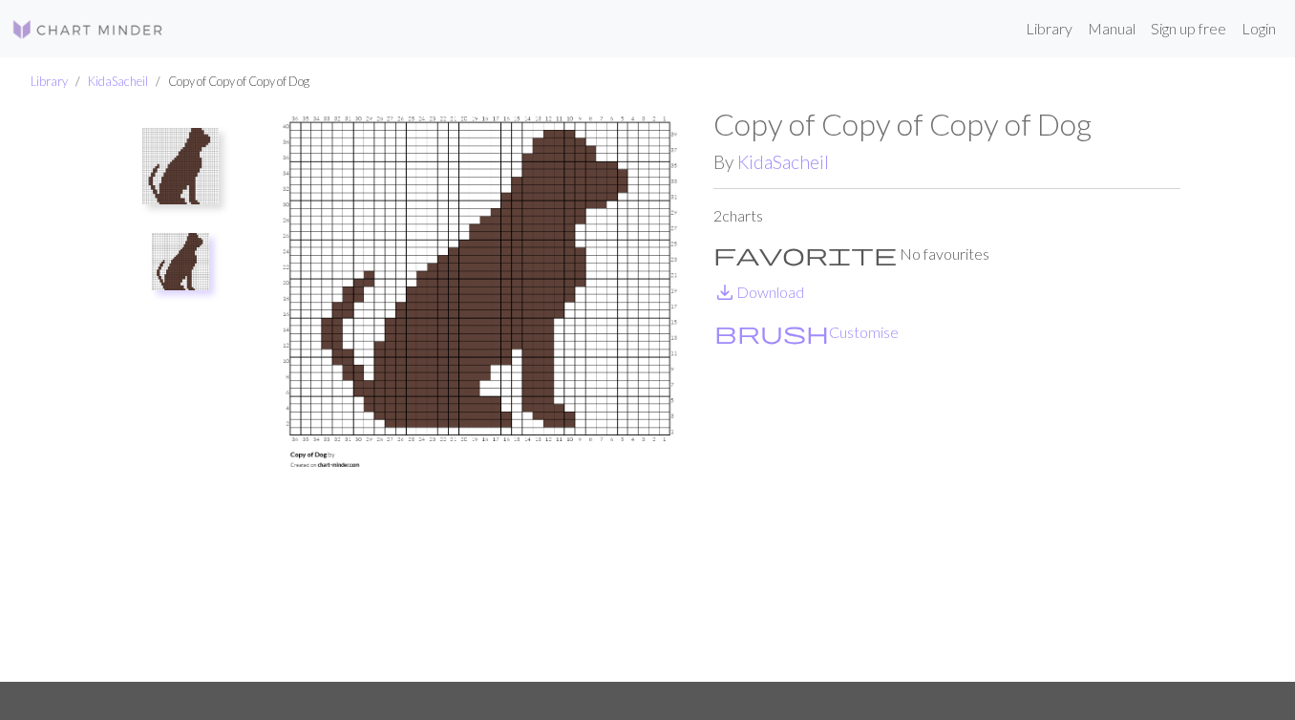
click at [198, 159] on img at bounding box center [180, 166] width 76 height 76
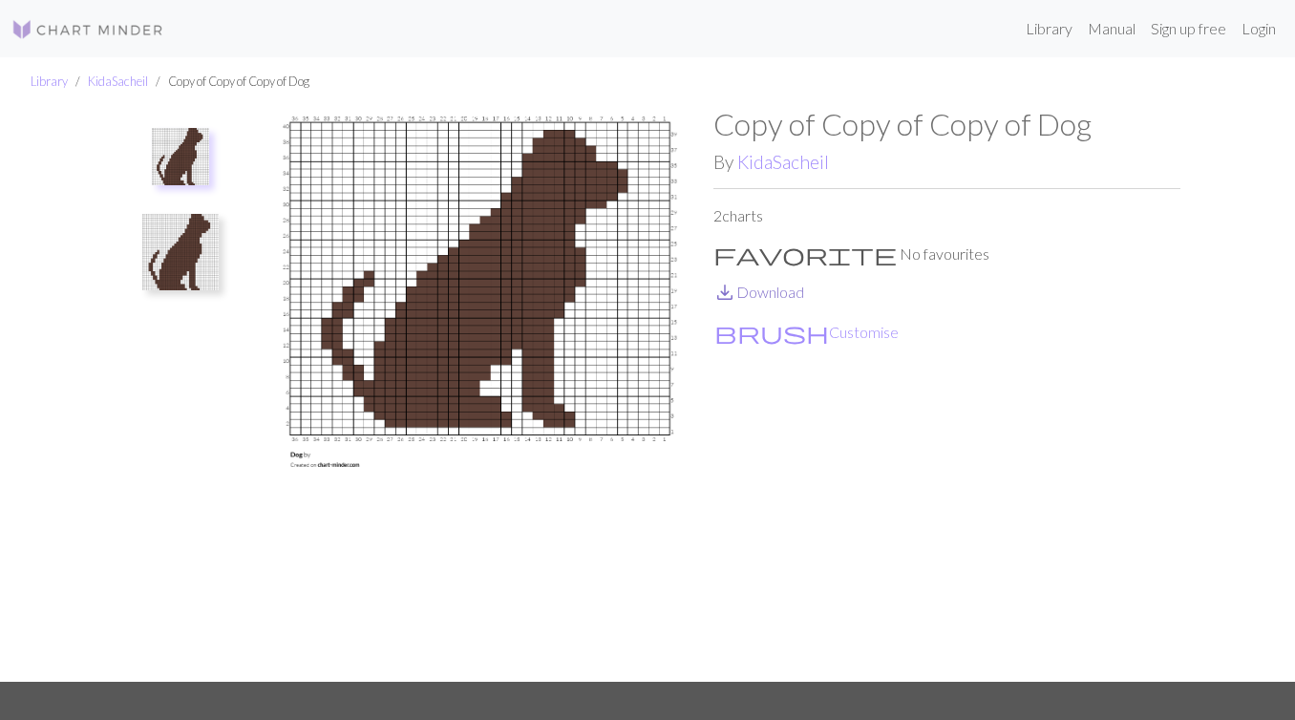
click at [772, 297] on link "save_alt Download" at bounding box center [758, 292] width 91 height 18
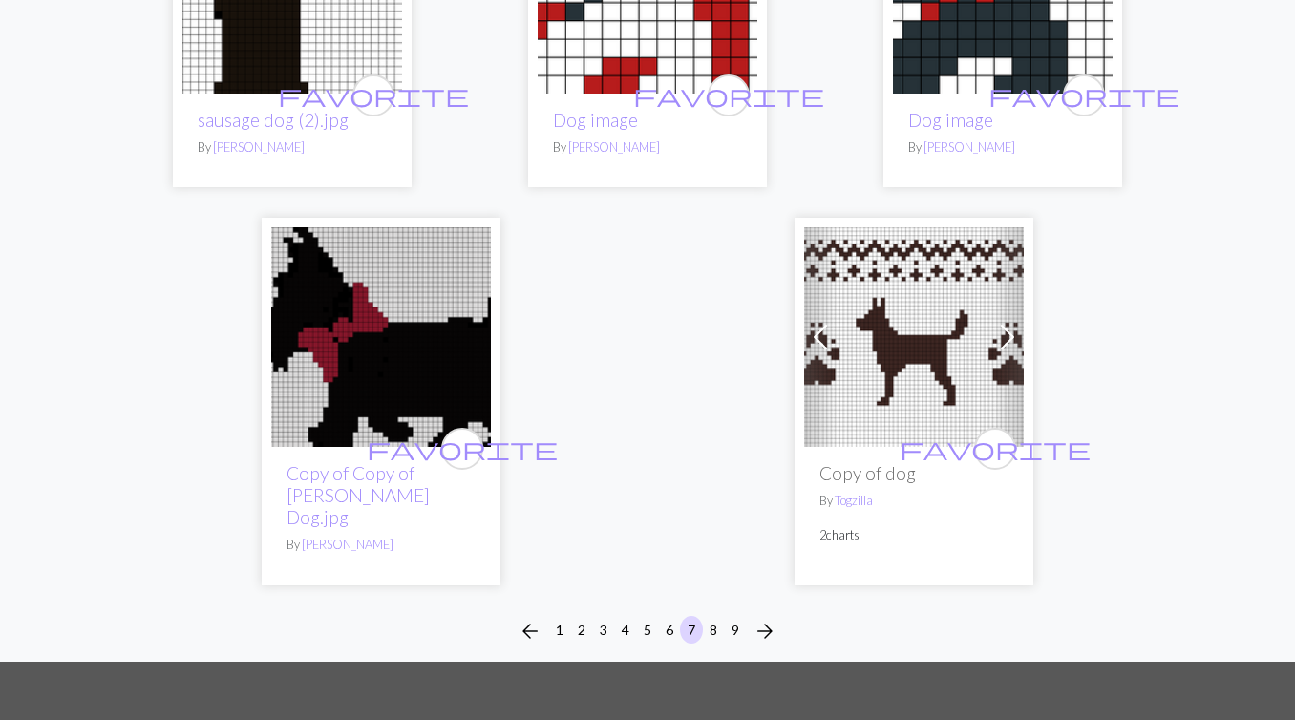
scroll to position [6572, 0]
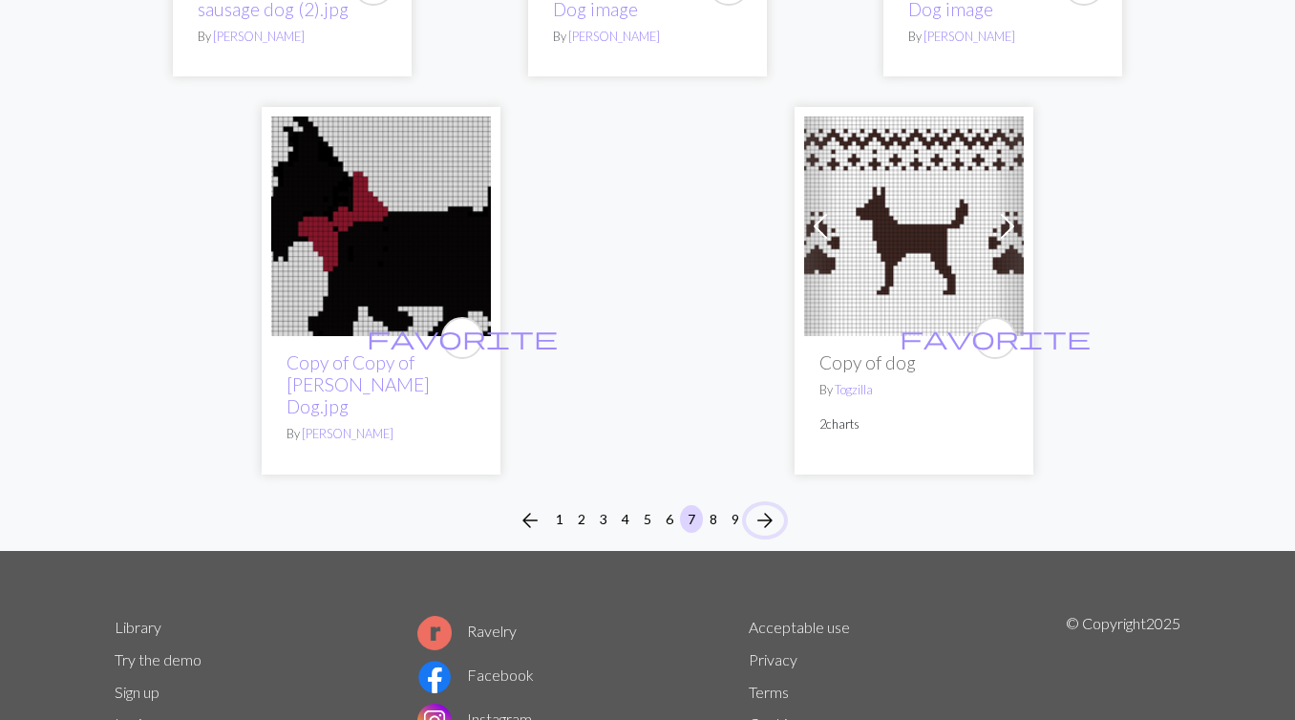
click at [769, 507] on span "arrow_forward" at bounding box center [765, 520] width 23 height 27
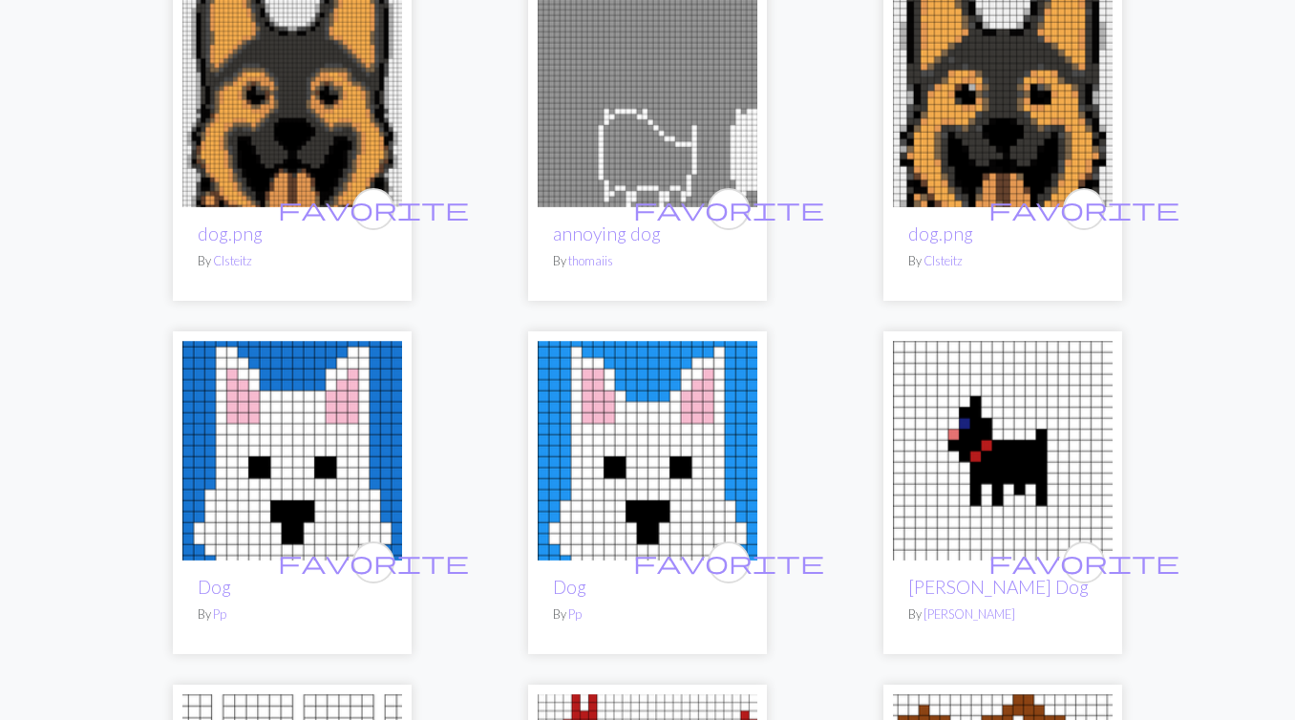
scroll to position [1906, 0]
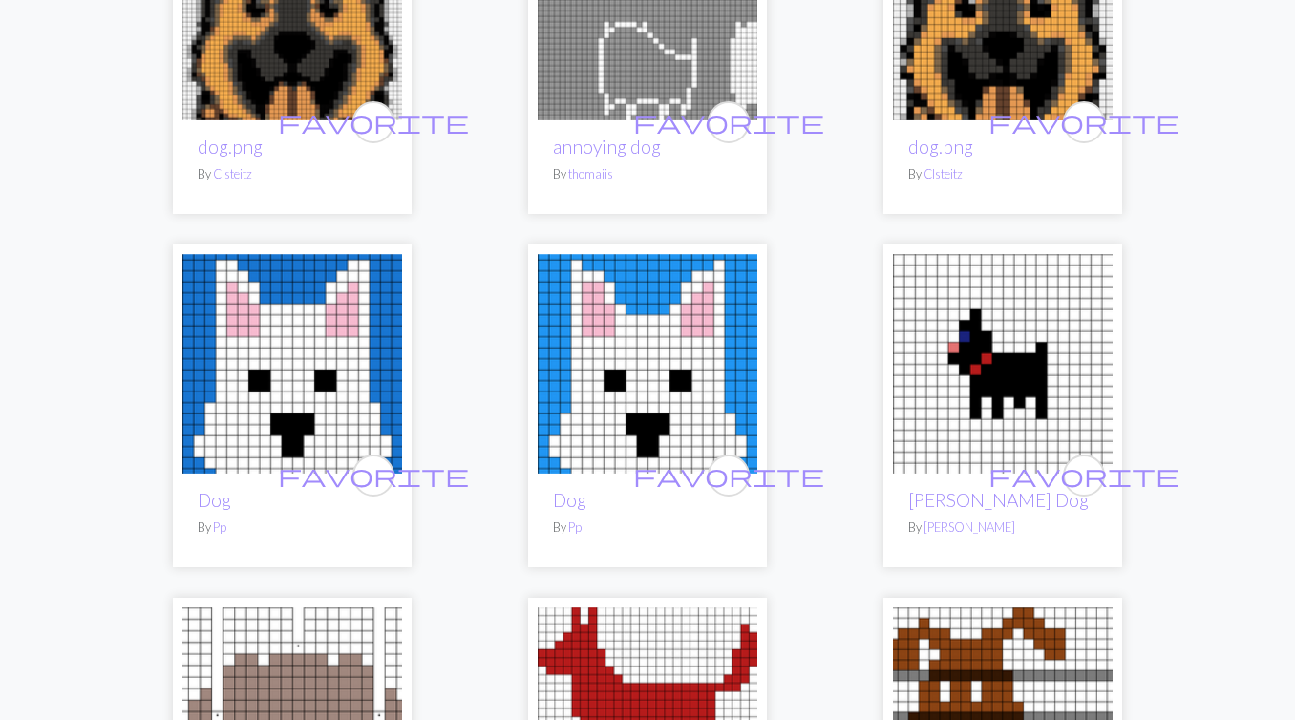
click at [618, 355] on img at bounding box center [648, 364] width 220 height 220
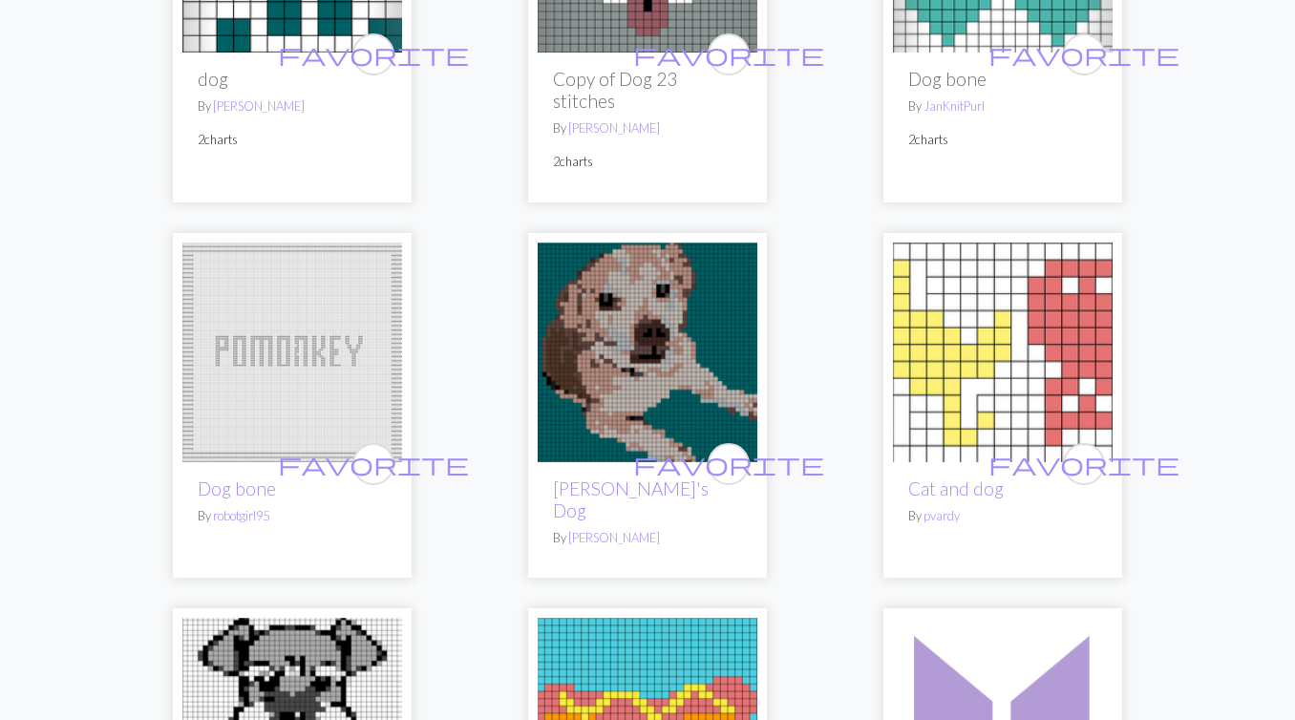
scroll to position [3033, 0]
click at [643, 360] on img at bounding box center [648, 354] width 220 height 220
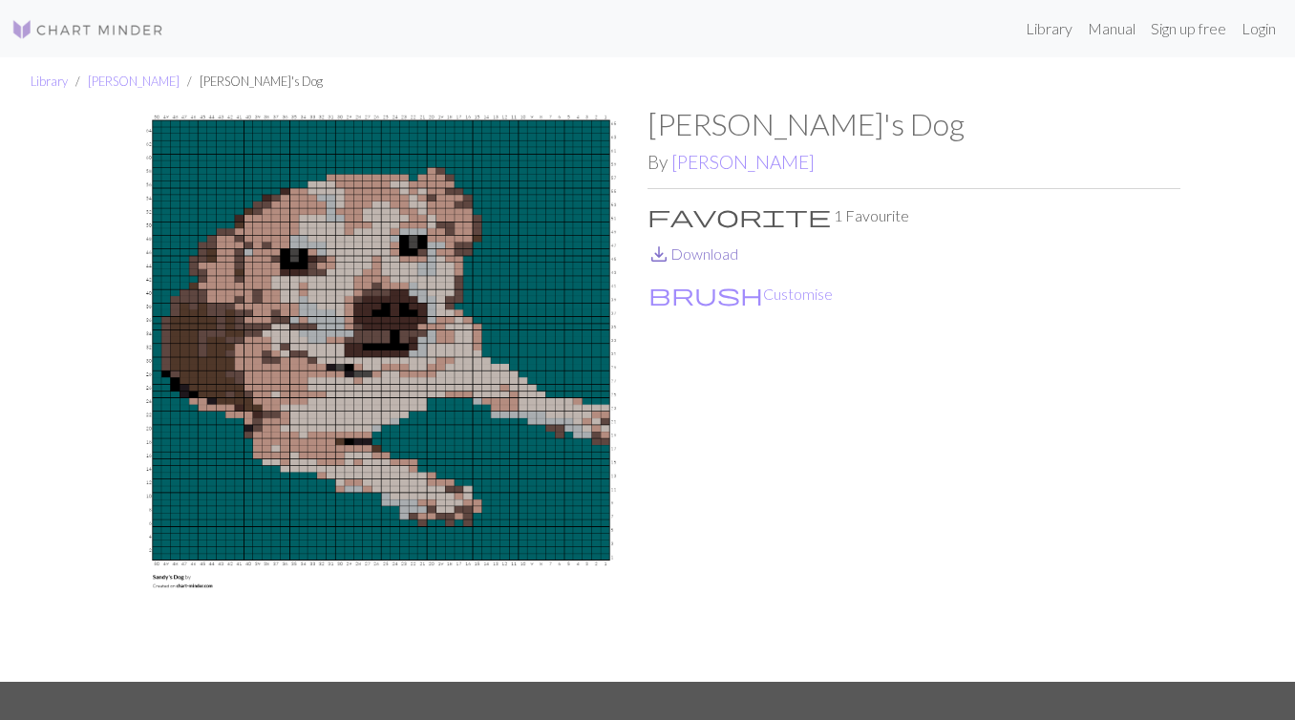
click at [693, 255] on link "save_alt Download" at bounding box center [693, 254] width 91 height 18
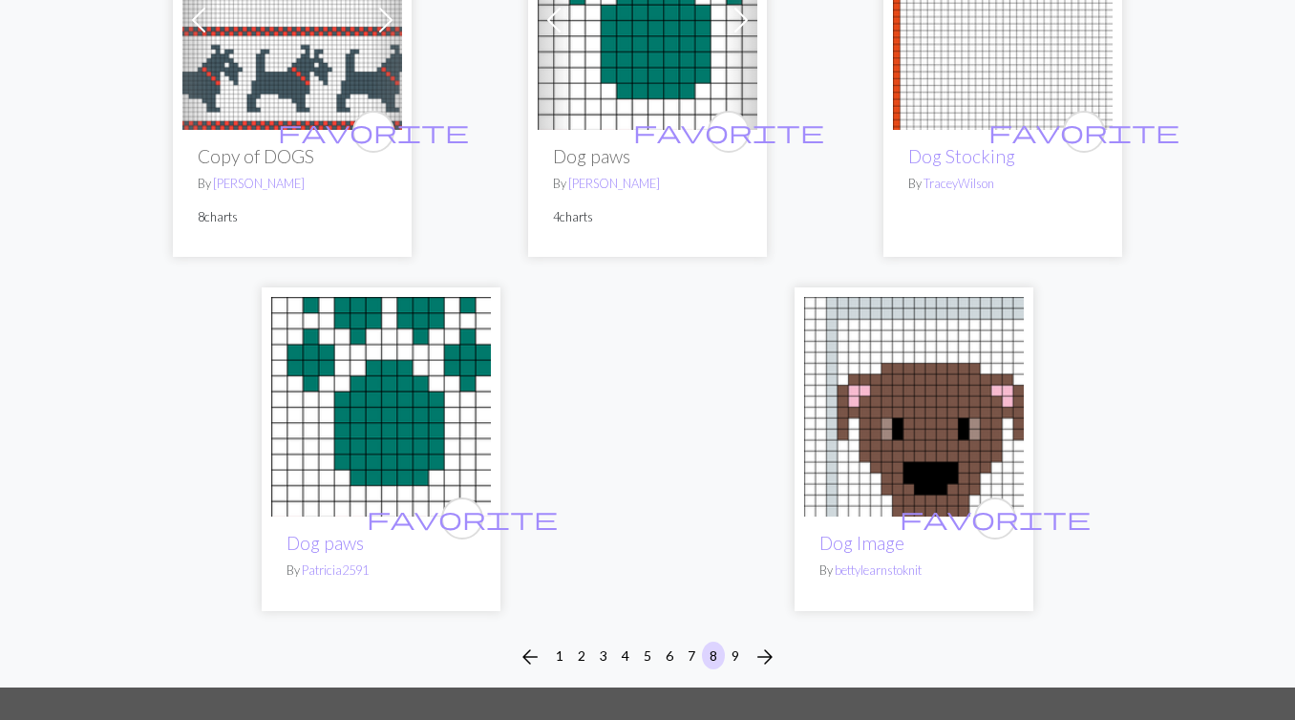
scroll to position [6246, 0]
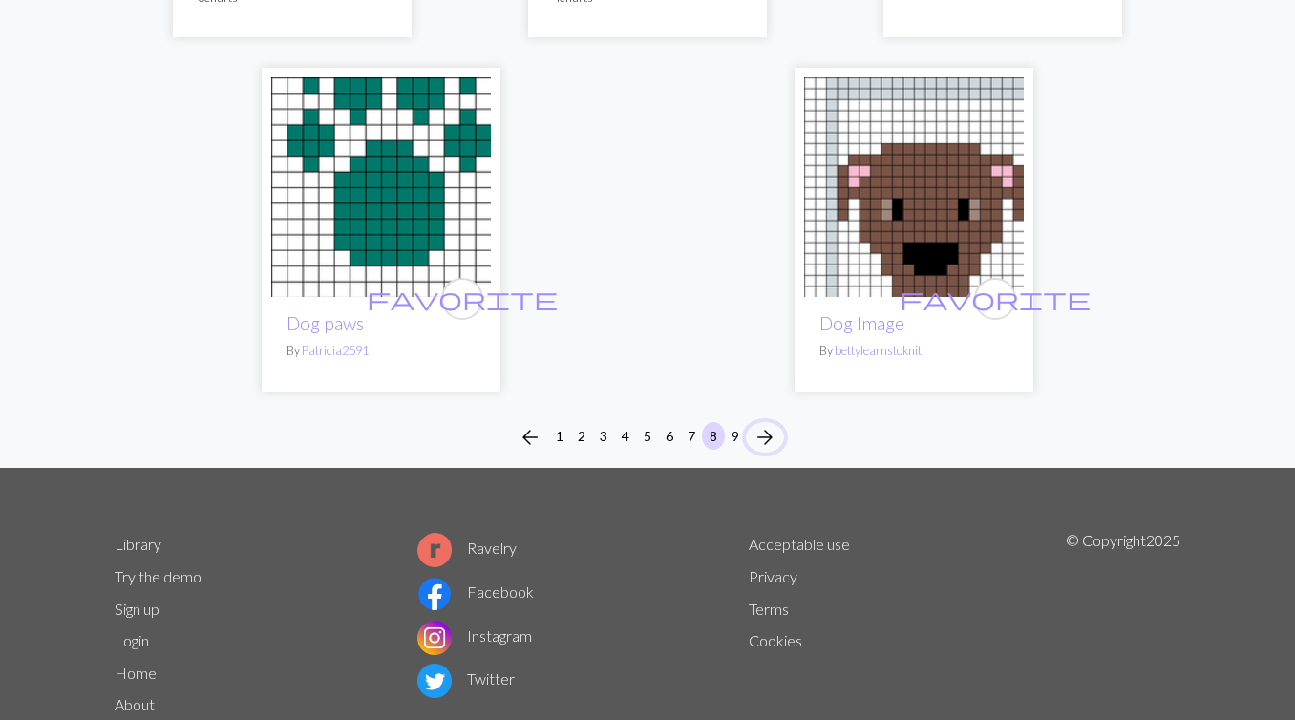
click at [764, 424] on span "arrow_forward" at bounding box center [765, 437] width 23 height 27
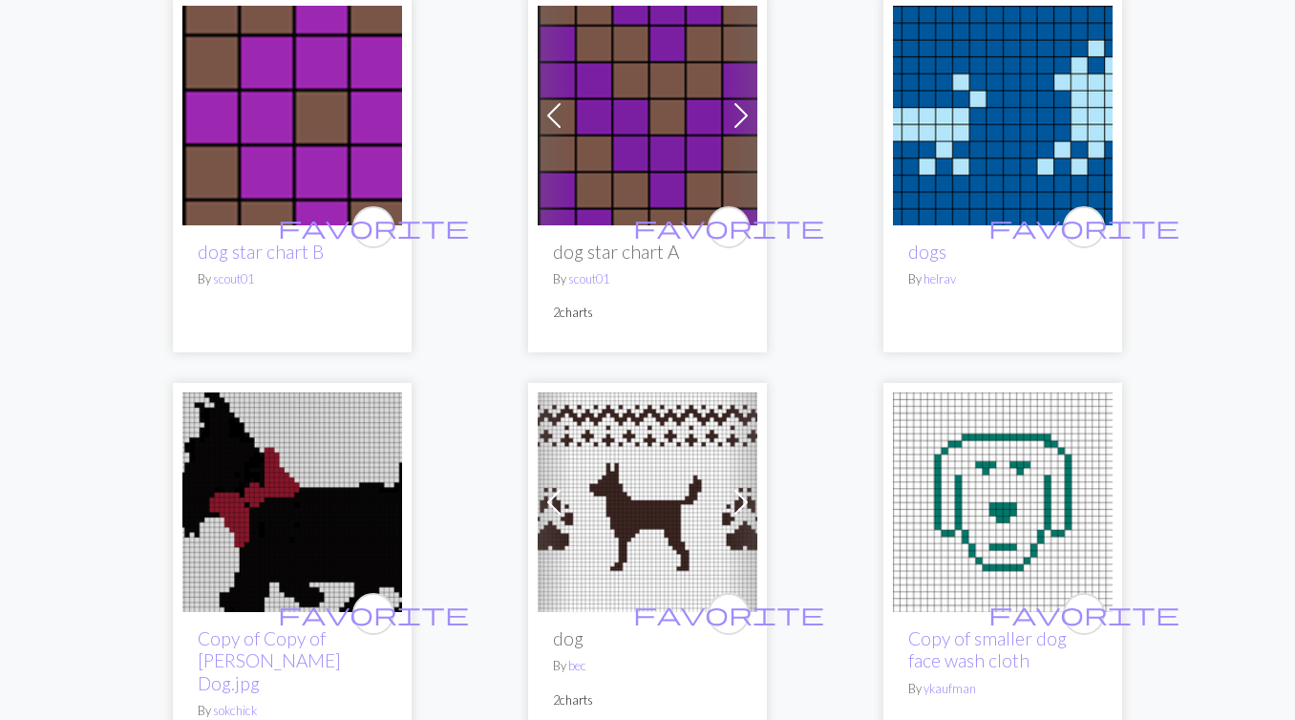
scroll to position [1154, 0]
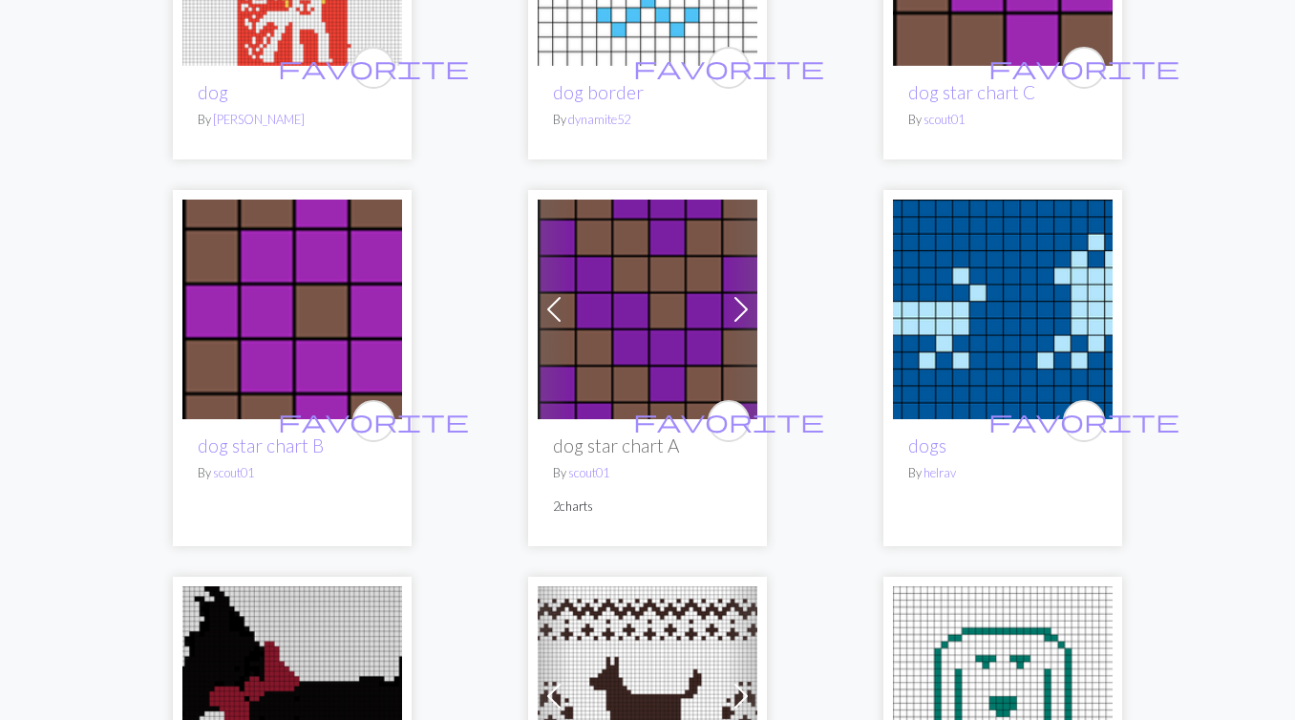
click at [985, 368] on img at bounding box center [1003, 310] width 220 height 220
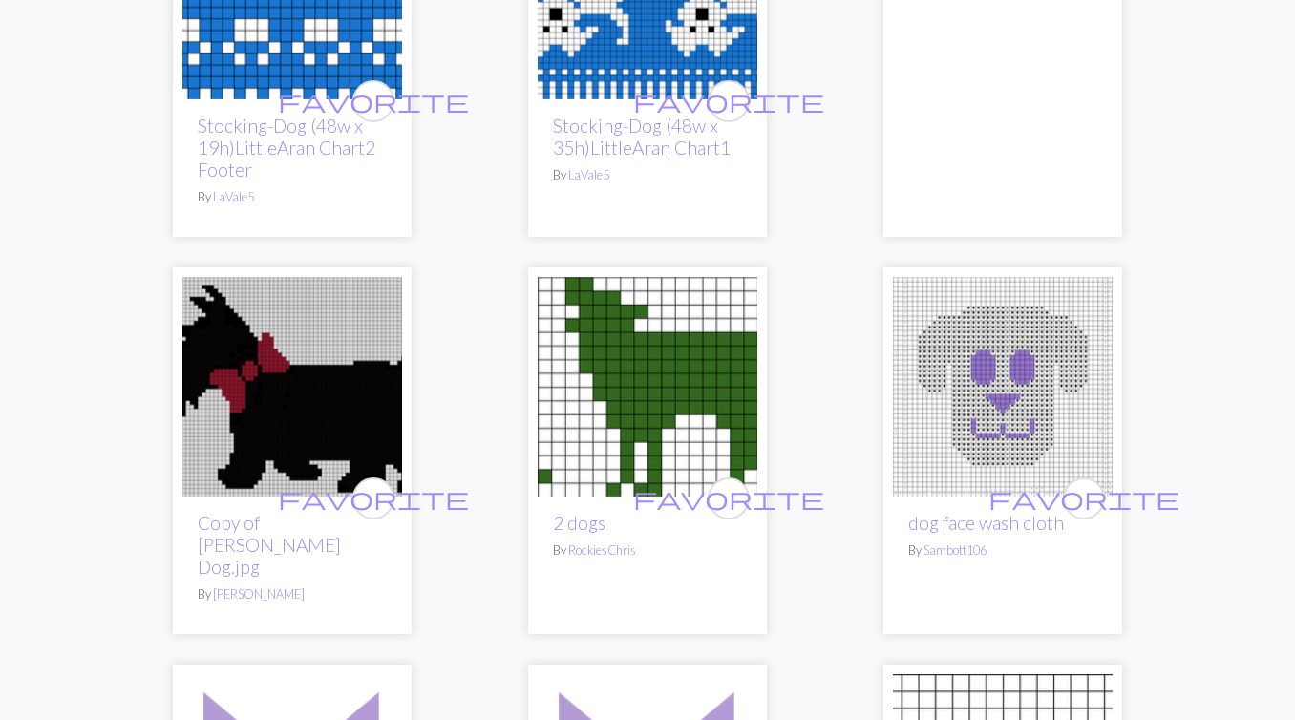
scroll to position [3426, 0]
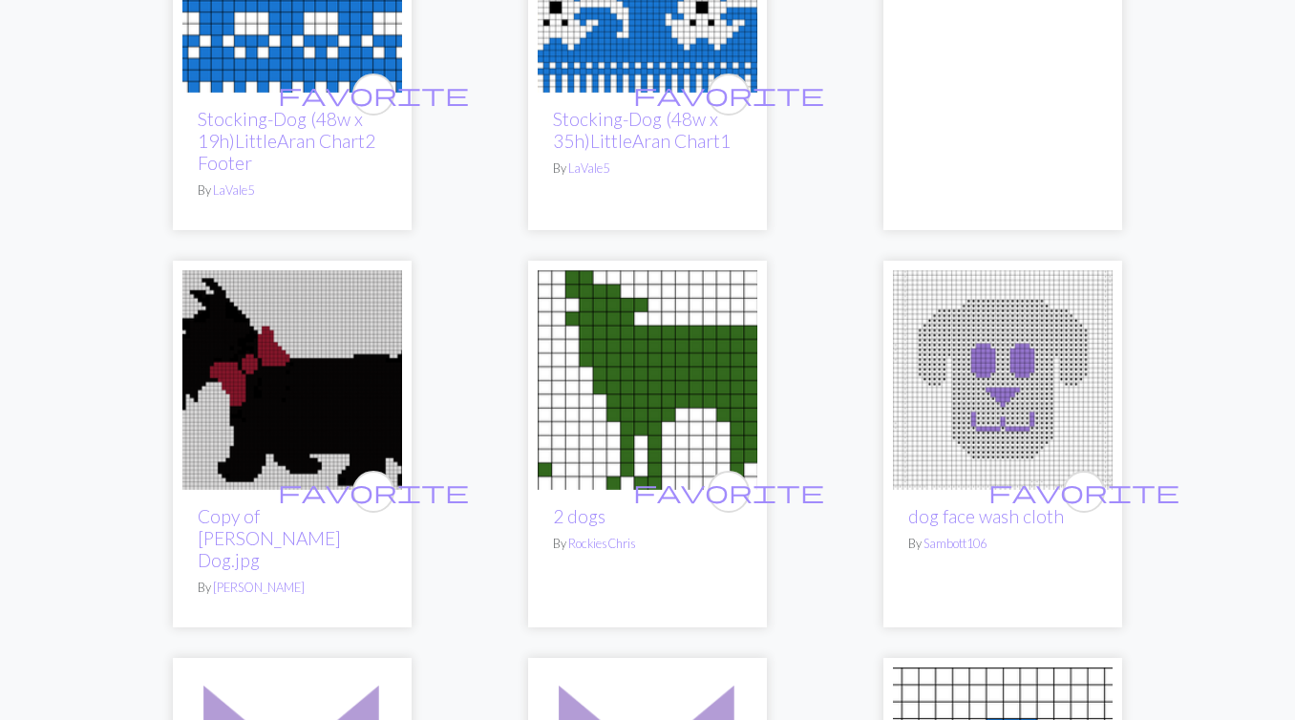
click at [698, 355] on img at bounding box center [648, 380] width 220 height 220
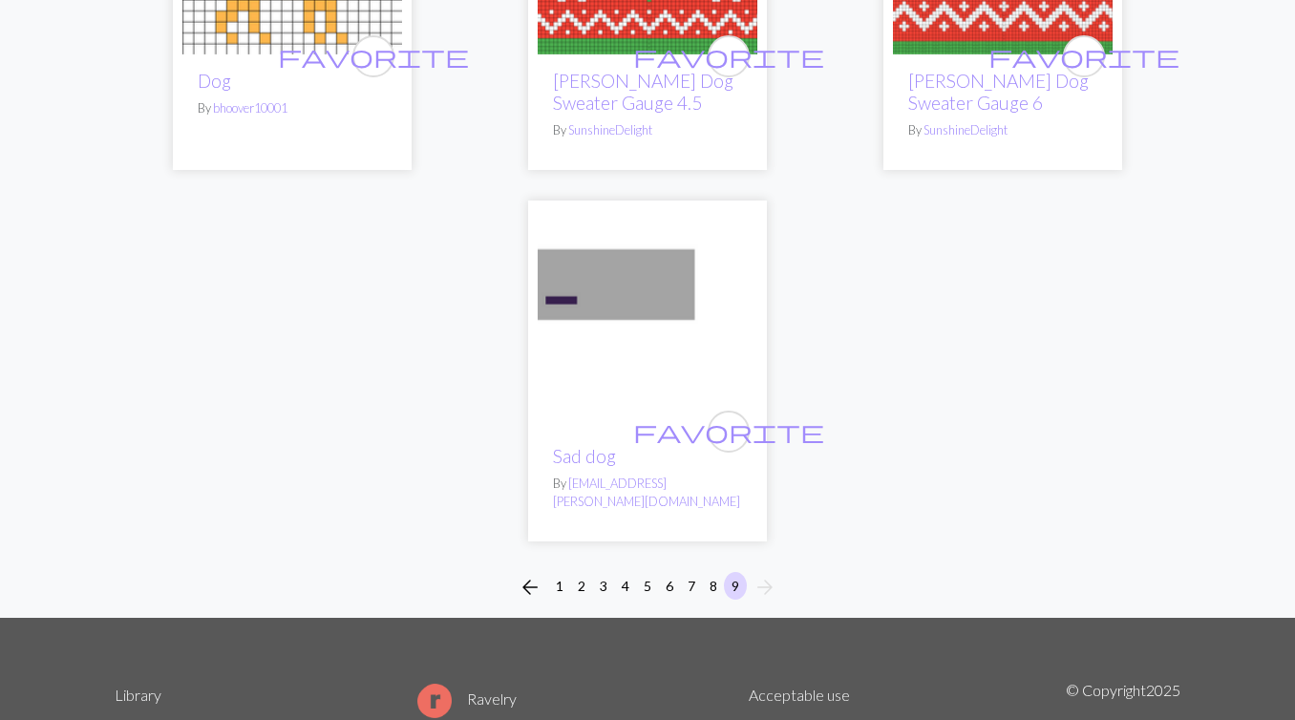
scroll to position [5129, 0]
